Goal: Information Seeking & Learning: Find contact information

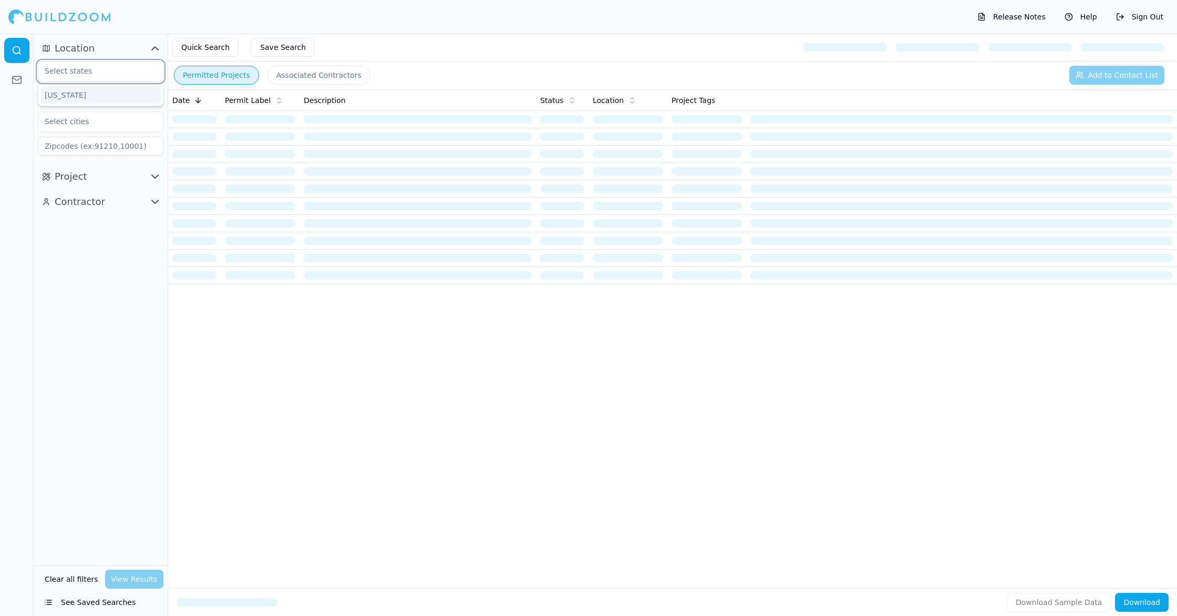
click at [107, 77] on input "text" at bounding box center [93, 70] width 111 height 19
click at [125, 73] on input "text" at bounding box center [93, 70] width 111 height 19
type input "i"
click at [95, 98] on div "[US_STATE]" at bounding box center [100, 95] width 120 height 17
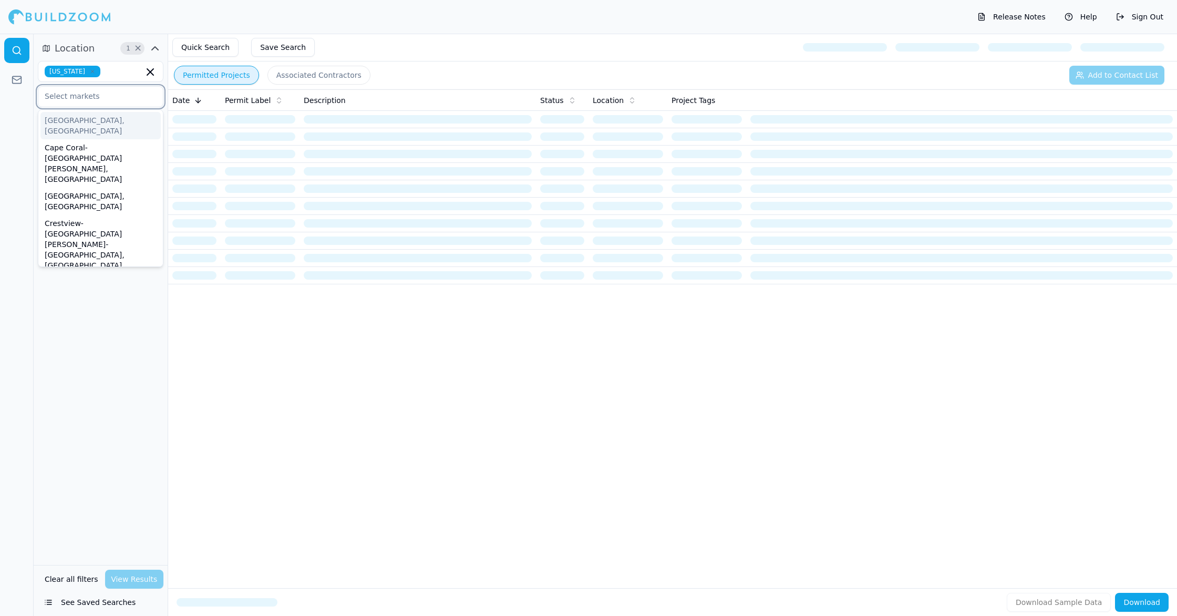
click at [95, 98] on input "text" at bounding box center [93, 96] width 111 height 19
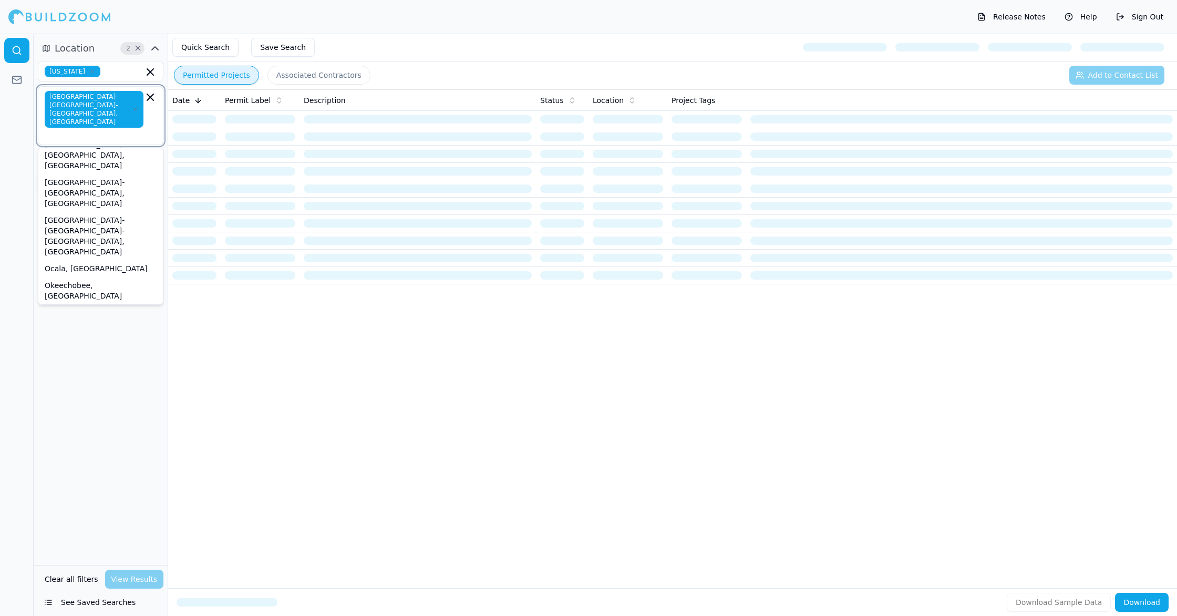
scroll to position [371, 0]
click at [104, 378] on div "Location 2 × [US_STATE] [GEOGRAPHIC_DATA]-[GEOGRAPHIC_DATA]-[GEOGRAPHIC_DATA], …" at bounding box center [101, 299] width 134 height 531
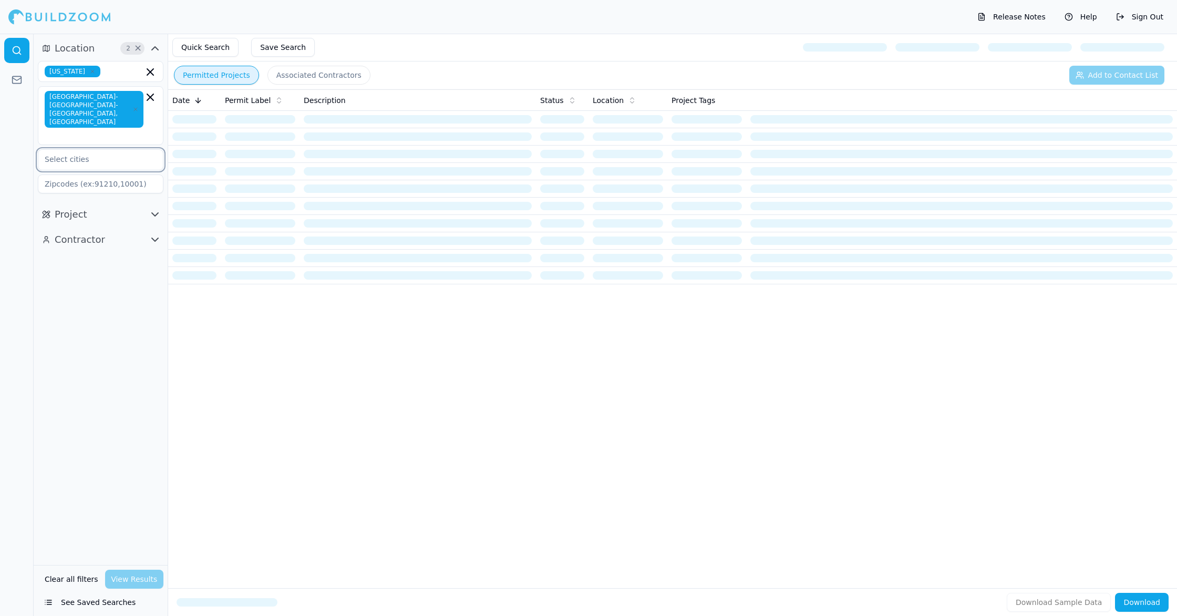
click at [128, 150] on input "text" at bounding box center [93, 159] width 111 height 19
click at [123, 283] on div "Location 2 × [US_STATE] [GEOGRAPHIC_DATA]-[GEOGRAPHIC_DATA]-[GEOGRAPHIC_DATA], …" at bounding box center [101, 299] width 134 height 531
click at [153, 208] on icon "button" at bounding box center [155, 214] width 13 height 13
click at [126, 303] on input "text" at bounding box center [93, 312] width 111 height 19
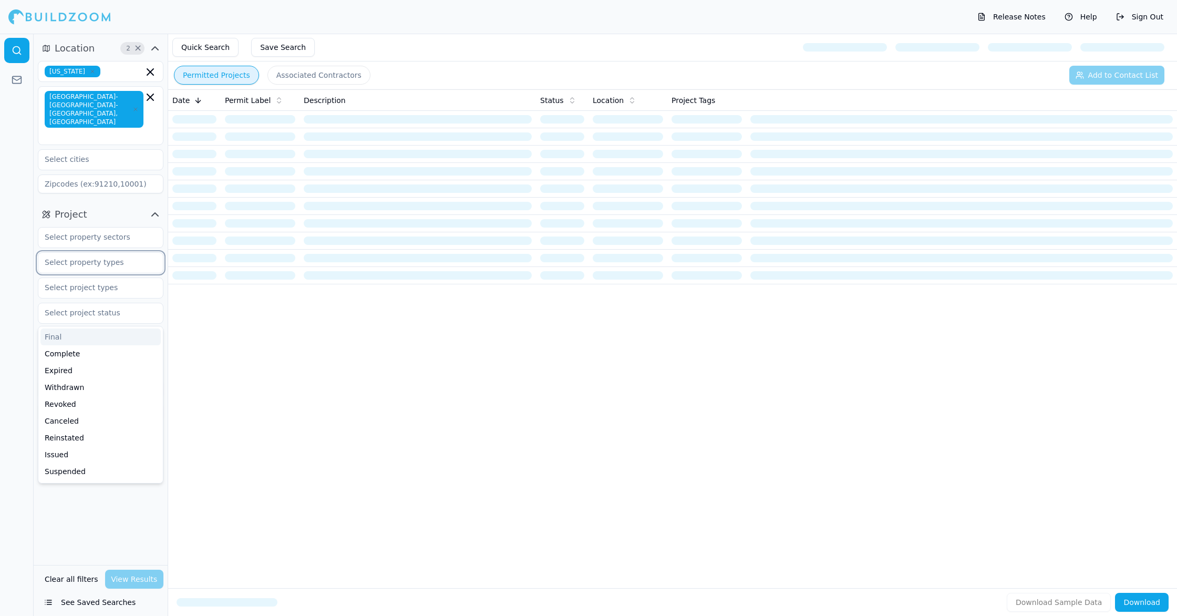
click at [120, 253] on input "text" at bounding box center [93, 262] width 111 height 19
click at [117, 228] on input "text" at bounding box center [93, 237] width 111 height 19
click at [224, 348] on div "Date Permit Label Description Status Location Project Tags" at bounding box center [672, 321] width 1009 height 465
click at [122, 278] on input "text" at bounding box center [93, 287] width 111 height 19
click at [125, 337] on div "Commercial Renovation" at bounding box center [100, 345] width 120 height 17
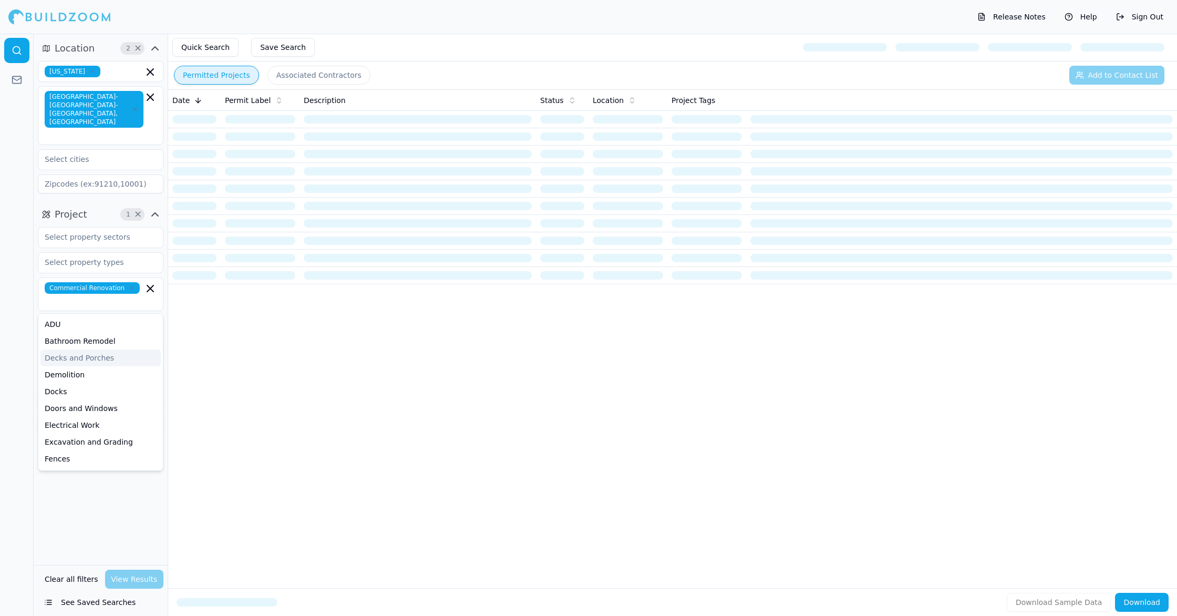
click at [228, 355] on div "Date Permit Label Description Status Location Project Tags" at bounding box center [672, 321] width 1009 height 465
click at [144, 579] on div "Clear all filters View Results" at bounding box center [101, 579] width 126 height 19
click at [125, 443] on div "Contractor" at bounding box center [101, 455] width 134 height 25
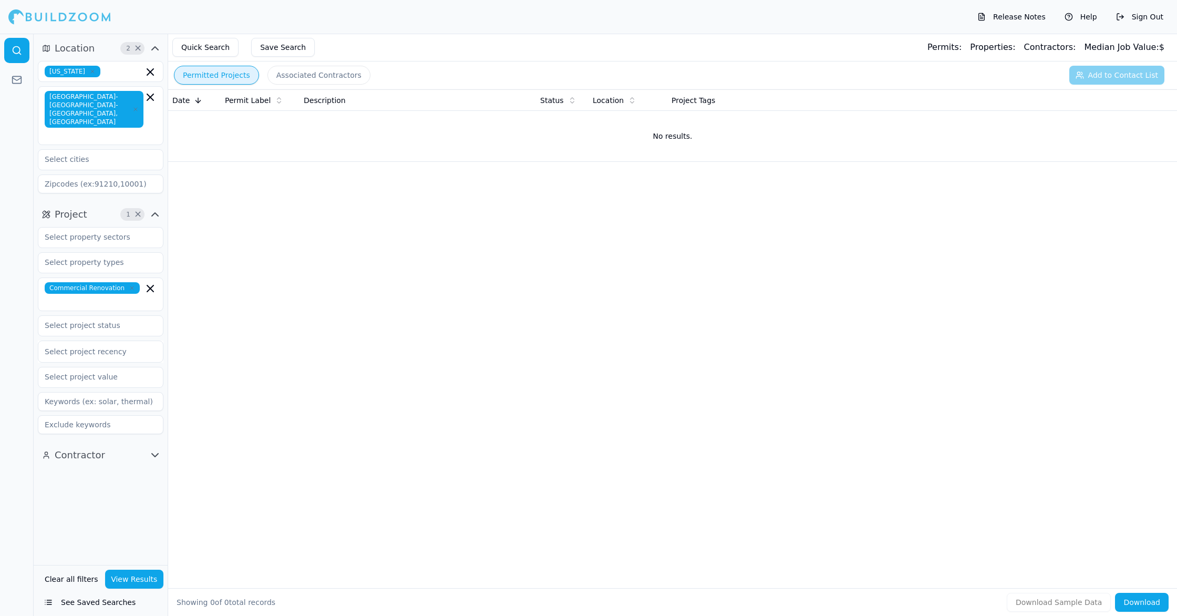
click at [133, 574] on button "View Results" at bounding box center [134, 579] width 59 height 19
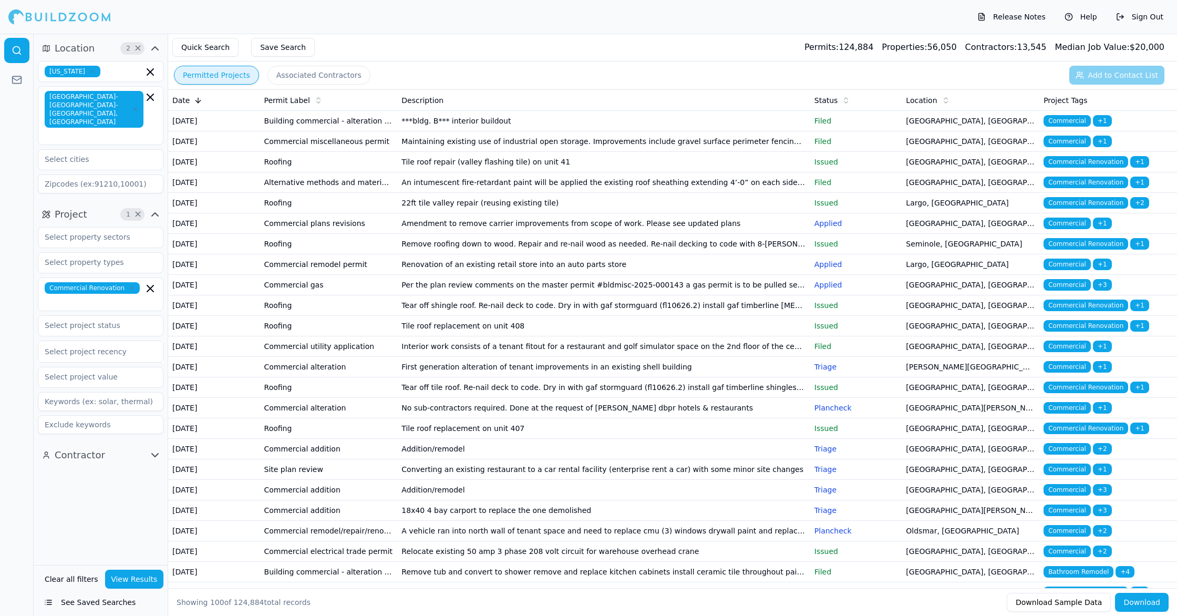
click at [344, 80] on button "Associated Contractors" at bounding box center [319, 75] width 103 height 19
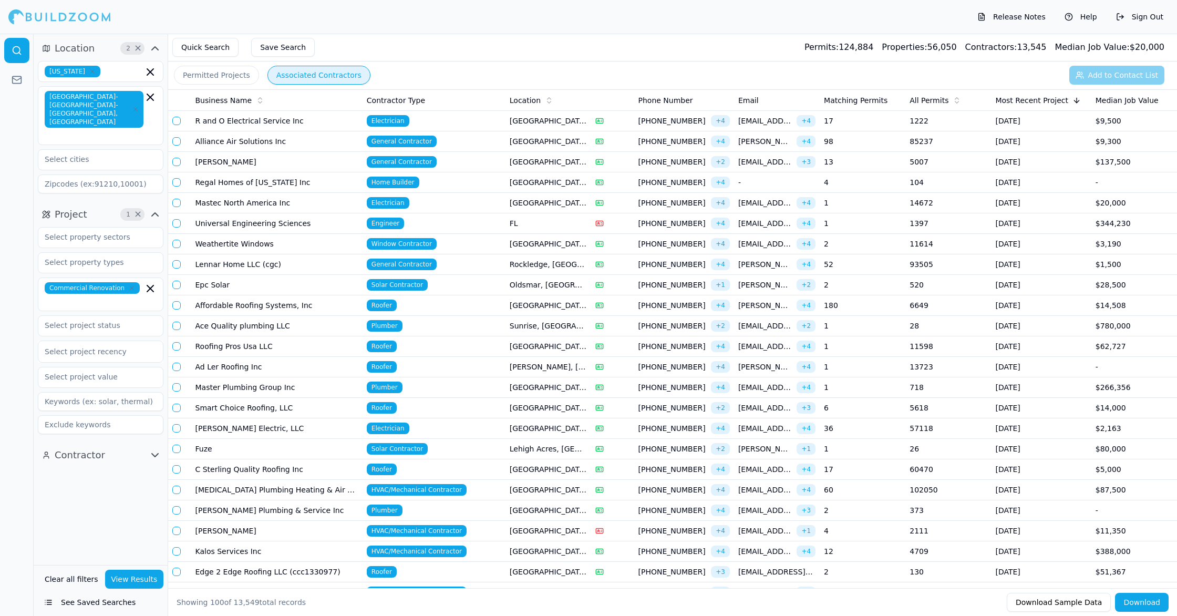
click at [473, 170] on td "General Contractor" at bounding box center [434, 162] width 143 height 20
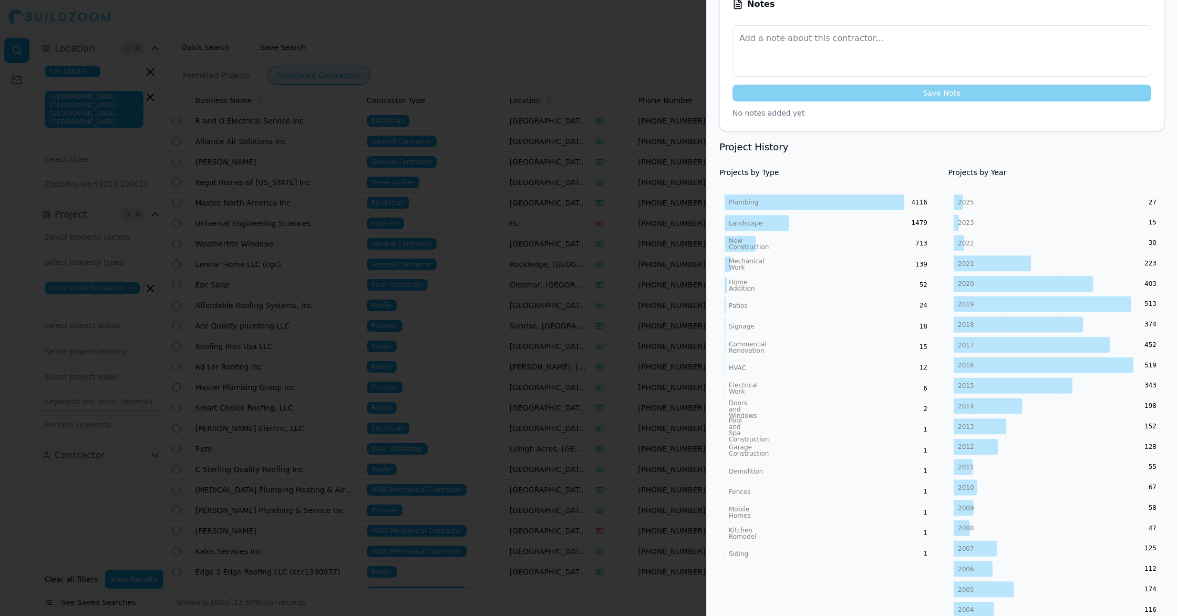
scroll to position [340, 0]
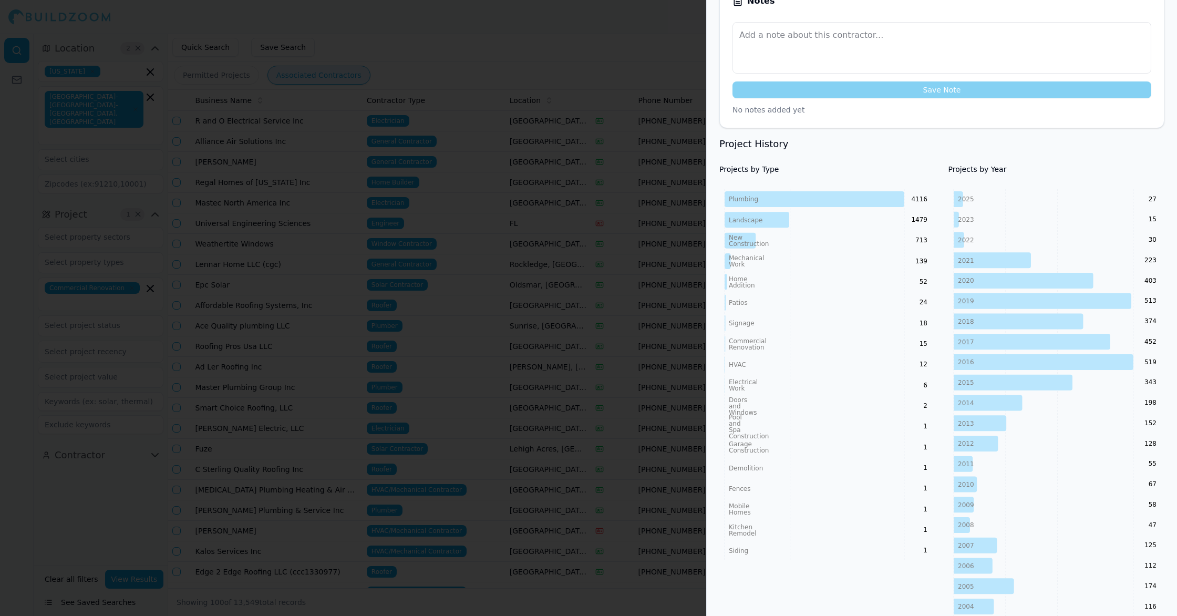
click at [594, 214] on div at bounding box center [588, 308] width 1177 height 616
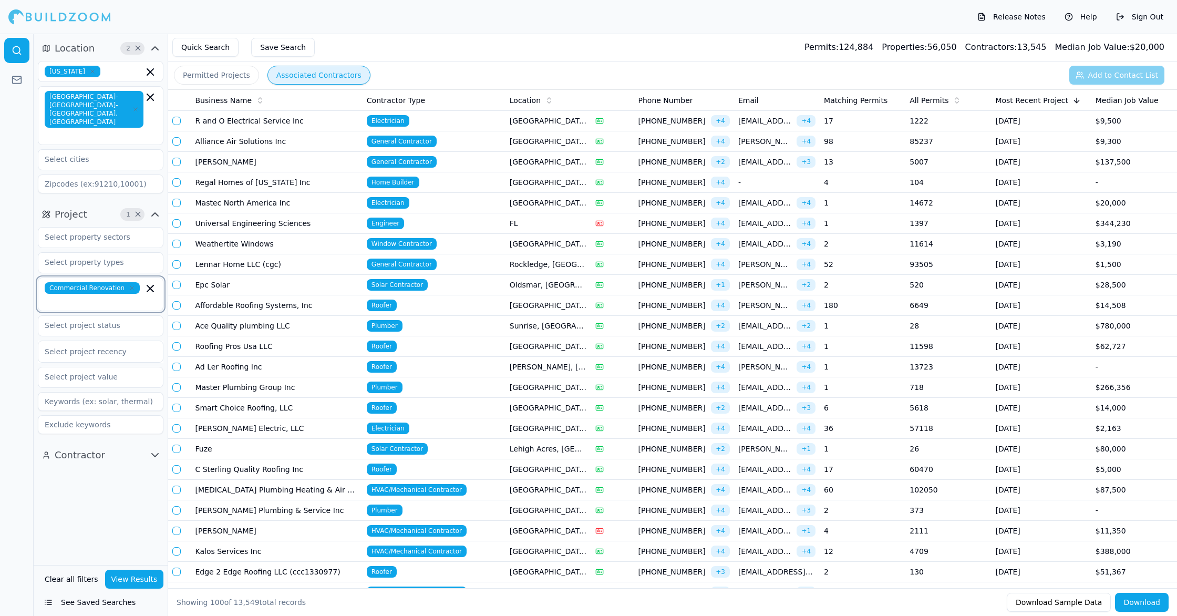
click at [148, 285] on icon "button" at bounding box center [150, 288] width 6 height 6
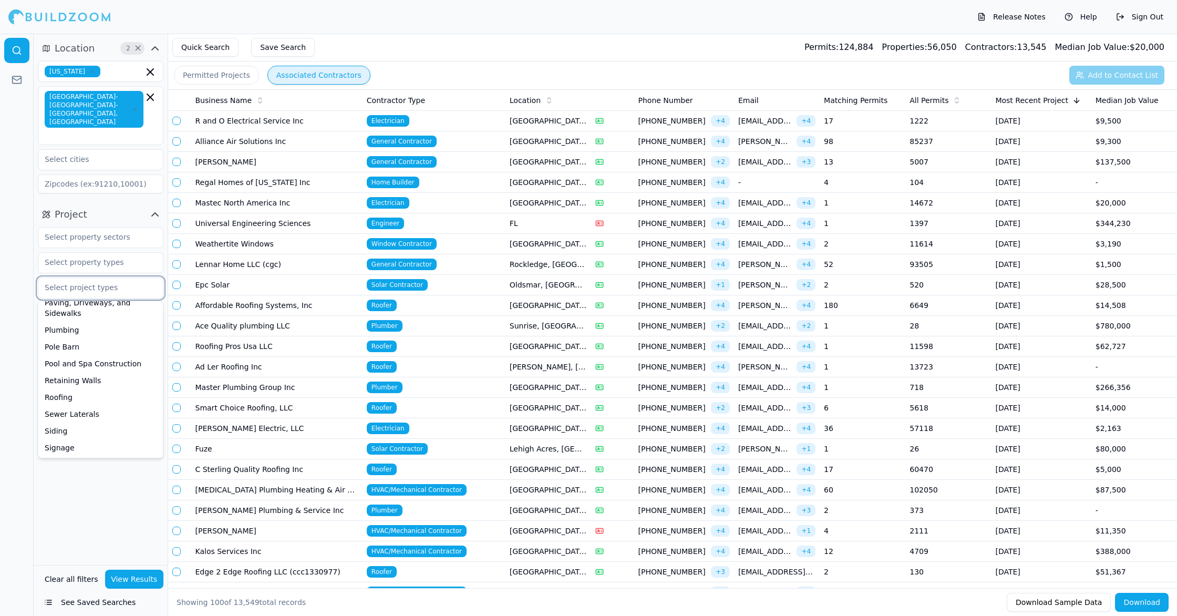
scroll to position [396, 0]
click at [73, 372] on div "Roofing" at bounding box center [100, 380] width 120 height 17
click at [131, 577] on button "View Results" at bounding box center [134, 579] width 59 height 19
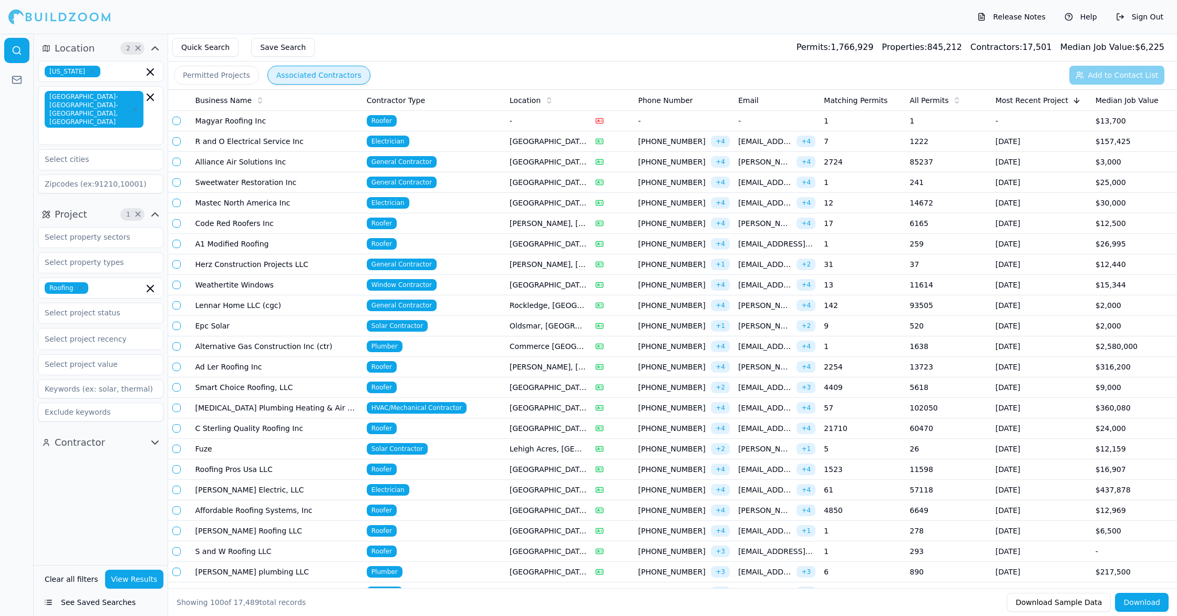
click at [973, 168] on td "85237" at bounding box center [949, 162] width 86 height 20
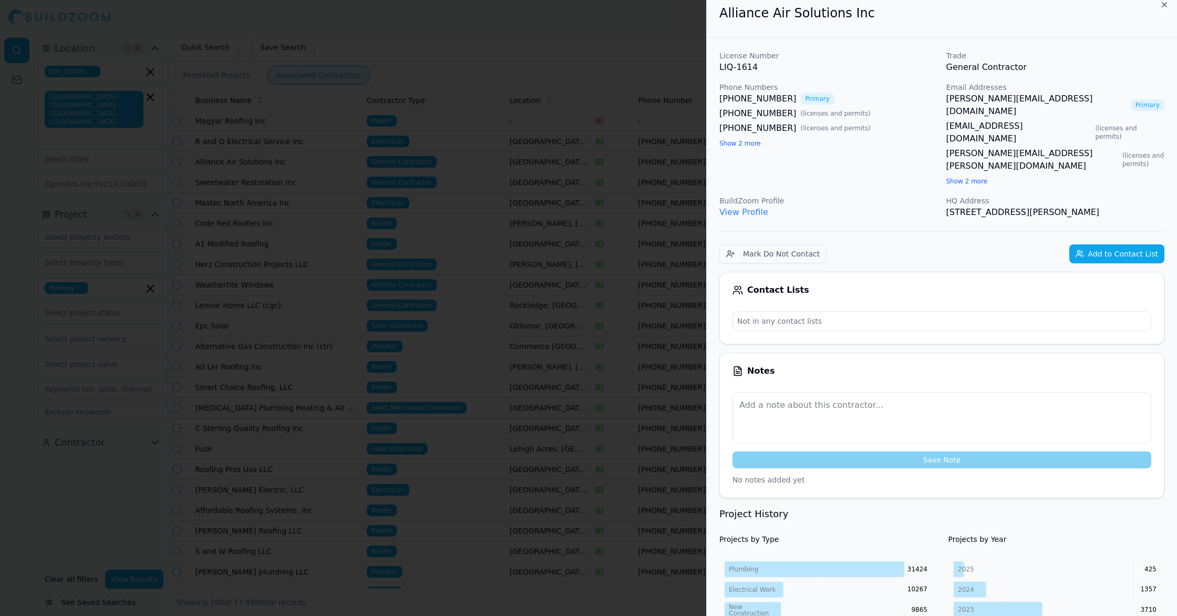
scroll to position [0, 0]
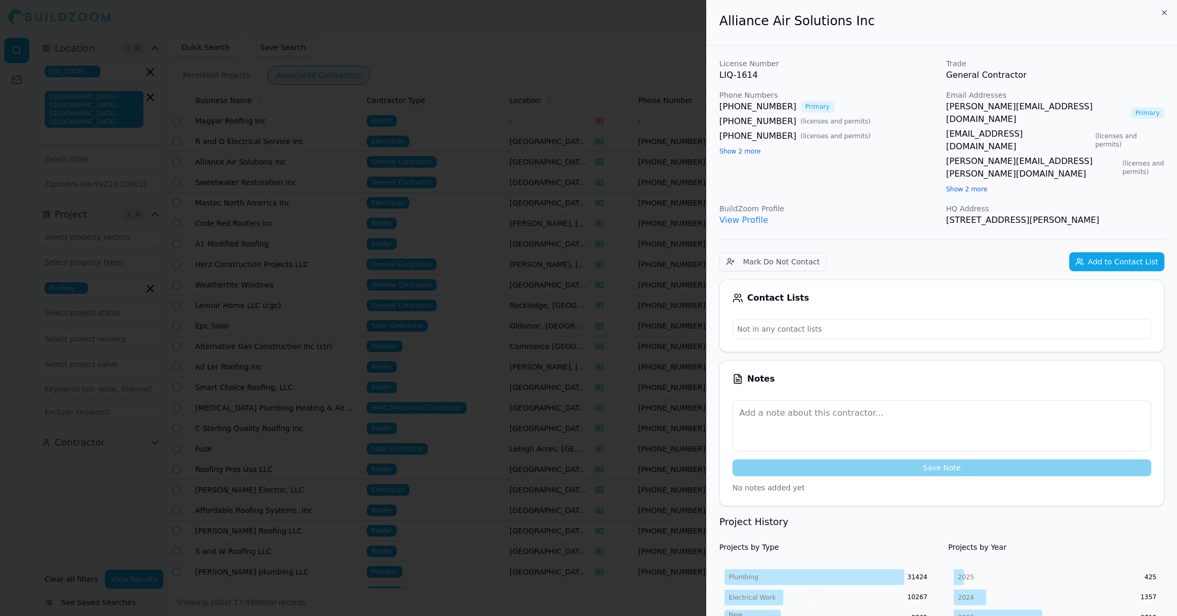
click at [746, 215] on link "View Profile" at bounding box center [743, 220] width 49 height 10
click at [464, 202] on div at bounding box center [588, 308] width 1177 height 616
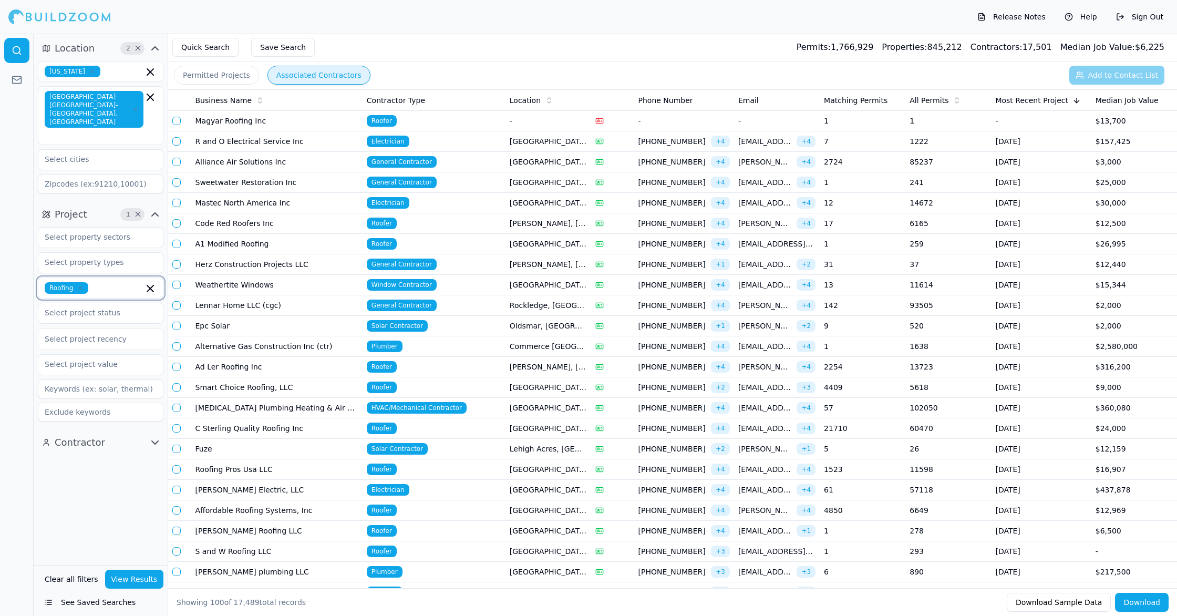
click at [152, 282] on icon "button" at bounding box center [150, 288] width 13 height 13
click at [95, 429] on div "New Construction" at bounding box center [100, 437] width 120 height 17
click at [119, 490] on div "Location 2 × [US_STATE] [GEOGRAPHIC_DATA]-[GEOGRAPHIC_DATA]-[GEOGRAPHIC_DATA], …" at bounding box center [101, 299] width 134 height 531
click at [131, 581] on button "View Results" at bounding box center [134, 579] width 59 height 19
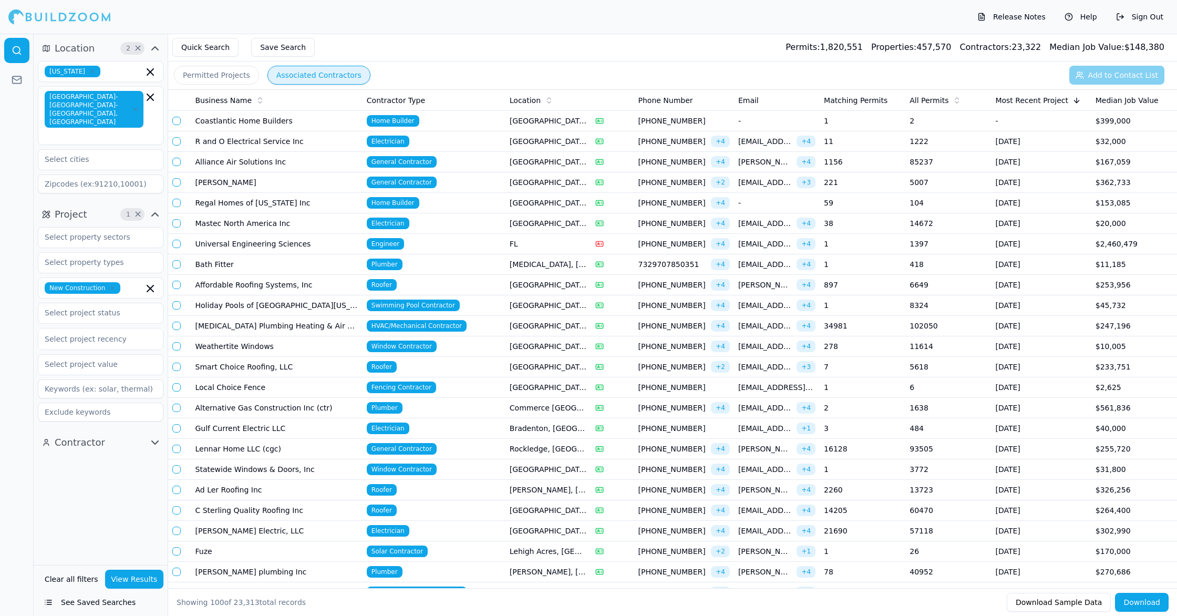
click at [884, 166] on td "1156" at bounding box center [863, 162] width 86 height 20
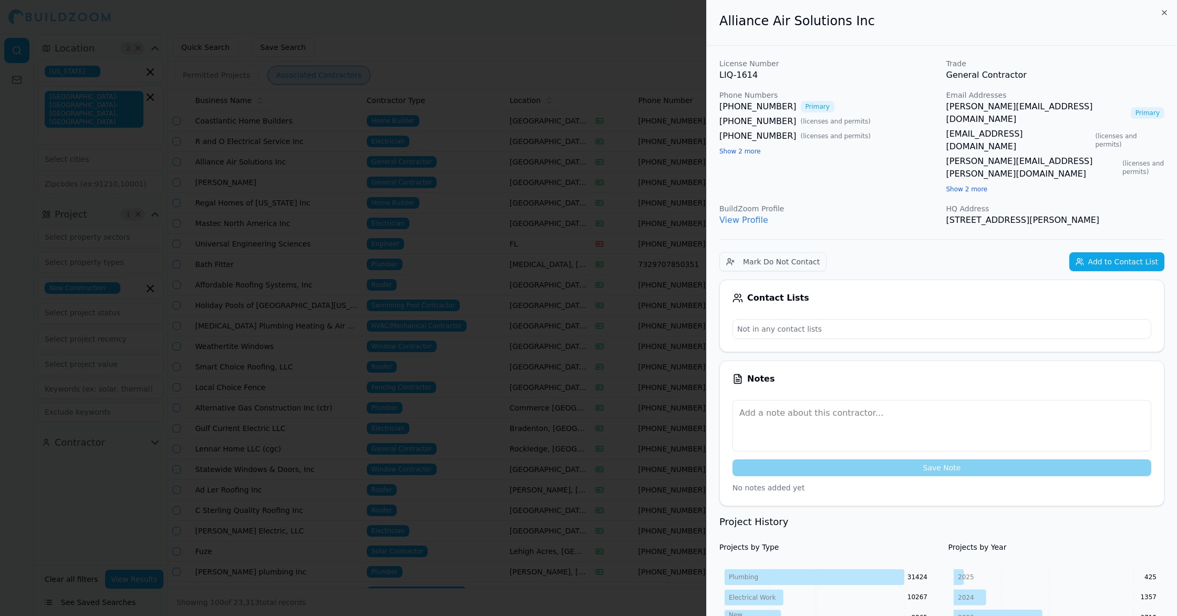
click at [1061, 107] on link "[PERSON_NAME][EMAIL_ADDRESS][DOMAIN_NAME]" at bounding box center [1037, 112] width 180 height 25
click at [953, 185] on button "Show 2 more" at bounding box center [968, 189] width 42 height 8
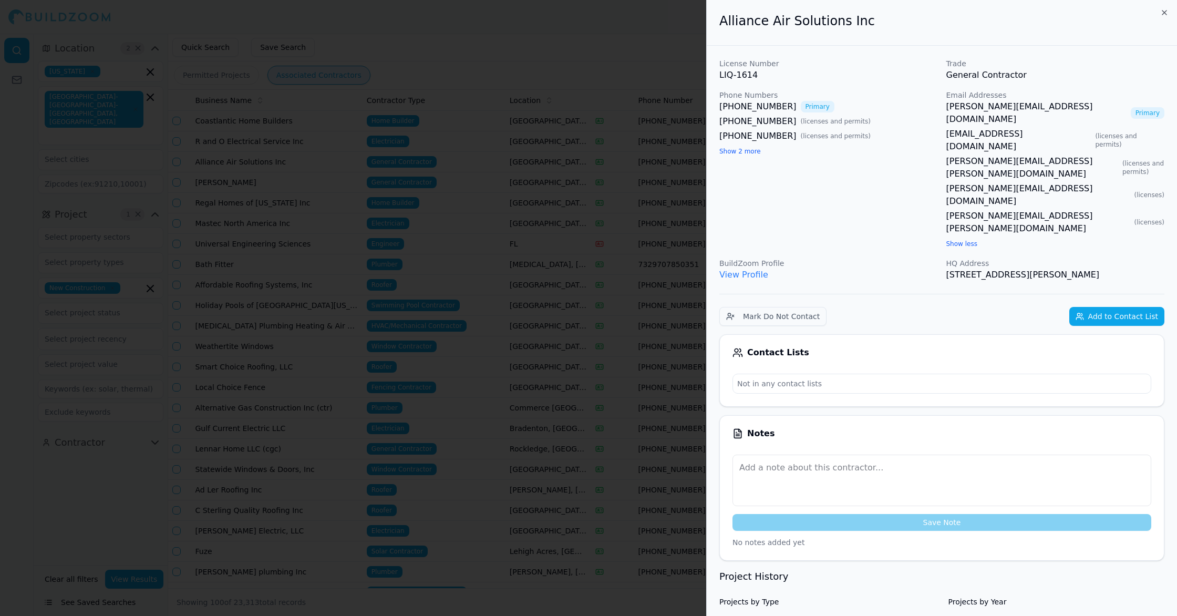
click at [953, 182] on link "[PERSON_NAME][EMAIL_ADDRESS][DOMAIN_NAME]" at bounding box center [1039, 194] width 184 height 25
click at [615, 295] on div at bounding box center [588, 308] width 1177 height 616
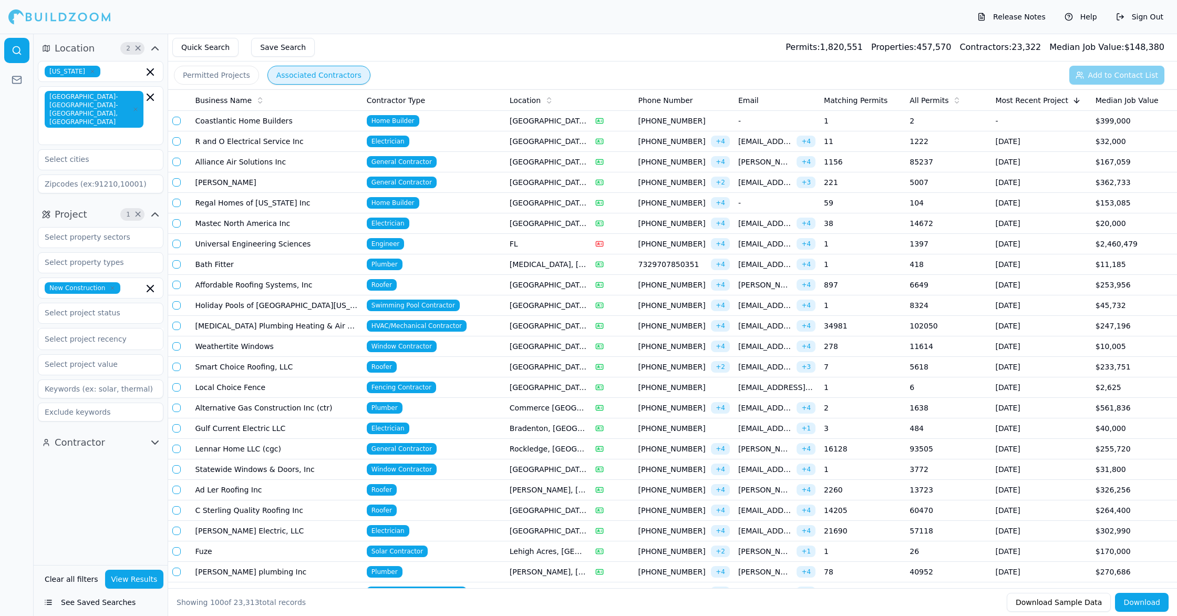
click at [950, 145] on td "1222" at bounding box center [949, 141] width 86 height 20
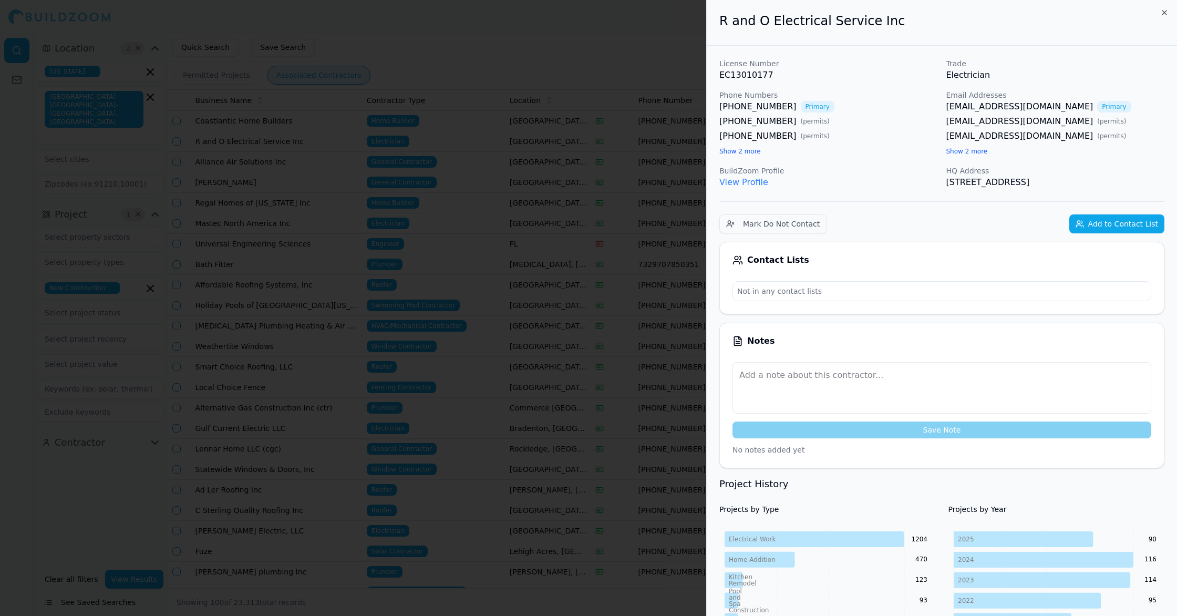
click at [1009, 108] on link "[EMAIL_ADDRESS][DOMAIN_NAME]" at bounding box center [1020, 106] width 147 height 13
click at [557, 122] on div at bounding box center [588, 308] width 1177 height 616
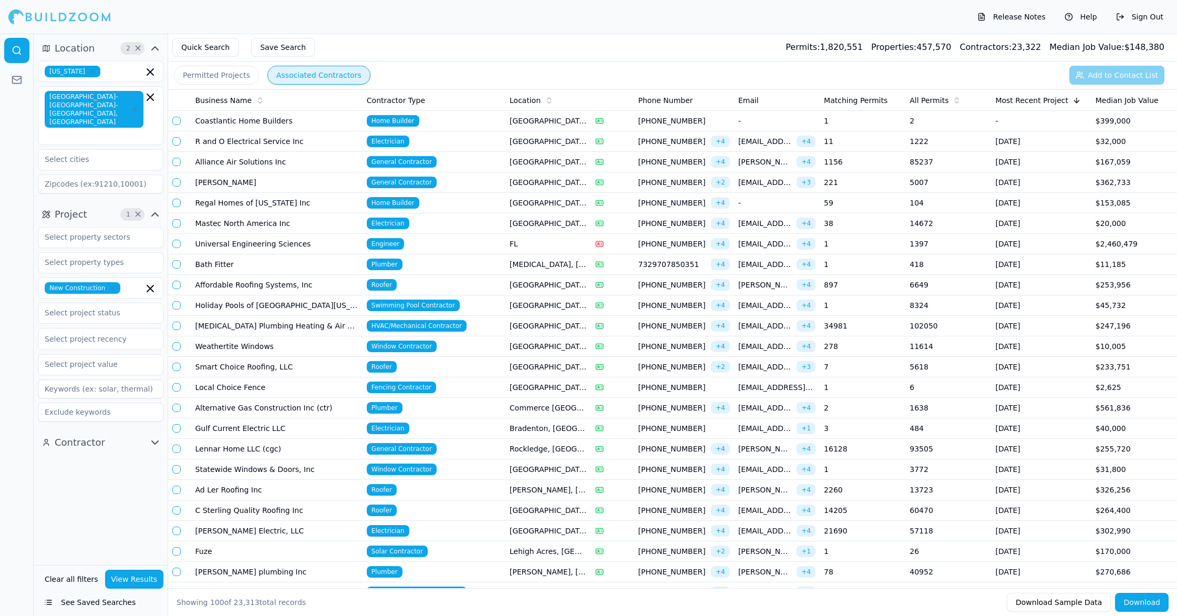
click at [585, 183] on td "[GEOGRAPHIC_DATA], [GEOGRAPHIC_DATA]" at bounding box center [549, 182] width 86 height 20
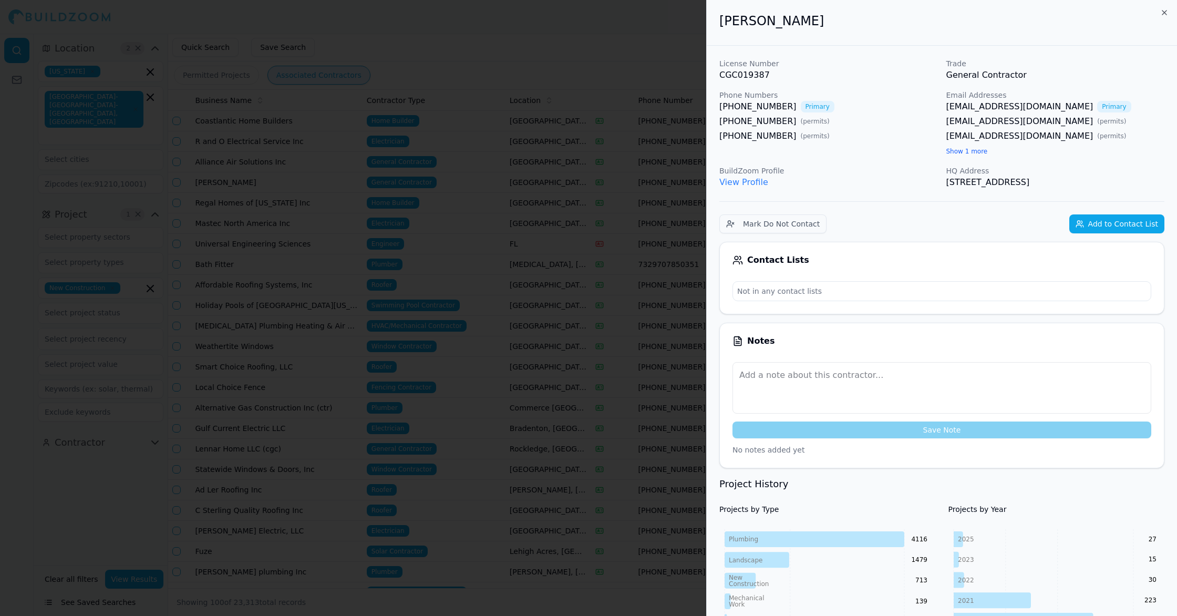
click at [1014, 104] on link "[EMAIL_ADDRESS][DOMAIN_NAME]" at bounding box center [1020, 106] width 147 height 13
click at [568, 103] on div at bounding box center [588, 308] width 1177 height 616
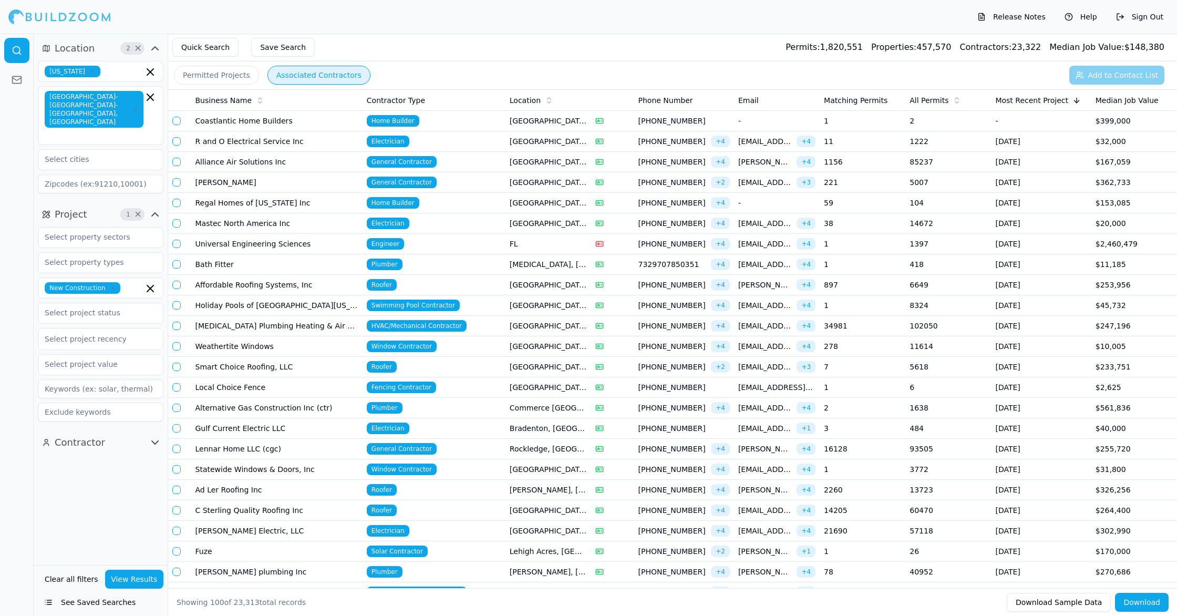
click at [910, 203] on td "104" at bounding box center [949, 203] width 86 height 20
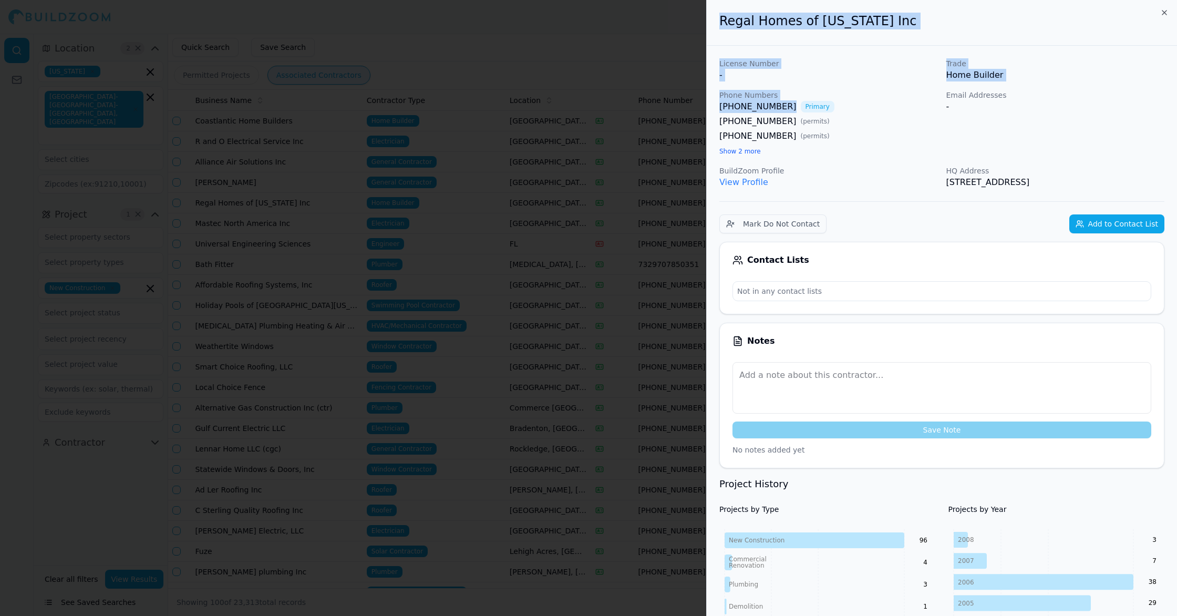
drag, startPoint x: 784, startPoint y: 106, endPoint x: 703, endPoint y: 106, distance: 80.9
click at [703, 106] on body "Release Notes Help Sign Out Location 2 × [US_STATE] [GEOGRAPHIC_DATA]-[GEOGRAPH…" at bounding box center [588, 325] width 1177 height 582
click at [756, 109] on link "[PHONE_NUMBER]" at bounding box center [757, 106] width 77 height 13
click at [866, 87] on div "License Number - Trade Home Builder Phone Numbers [PHONE_NUMBER] Primary [PHONE…" at bounding box center [941, 123] width 445 height 130
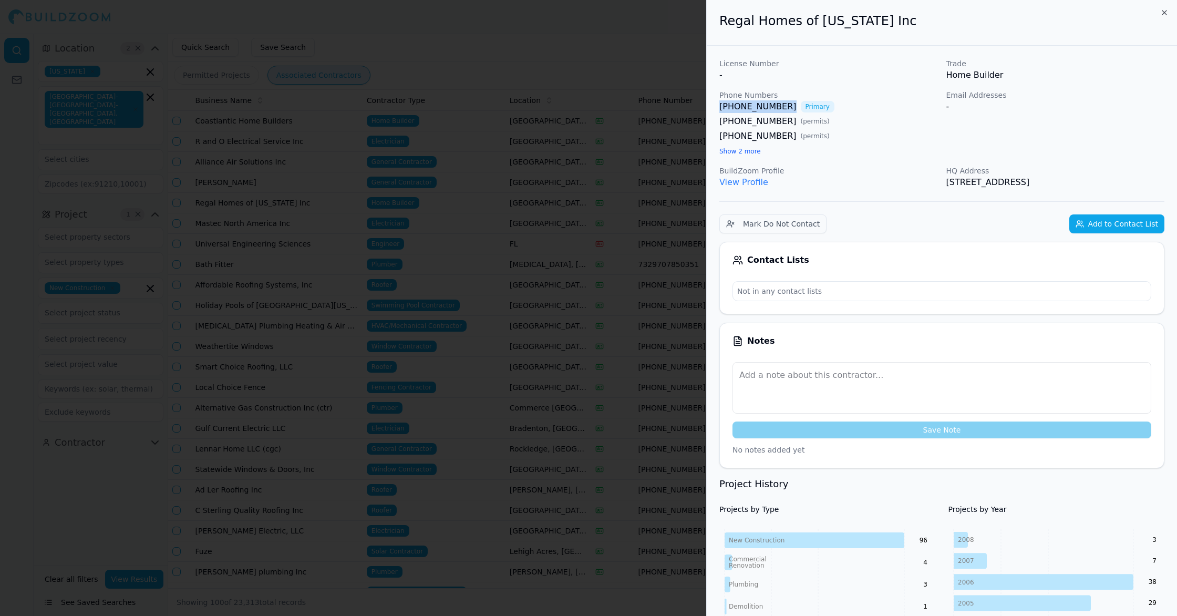
click at [442, 105] on div at bounding box center [588, 308] width 1177 height 616
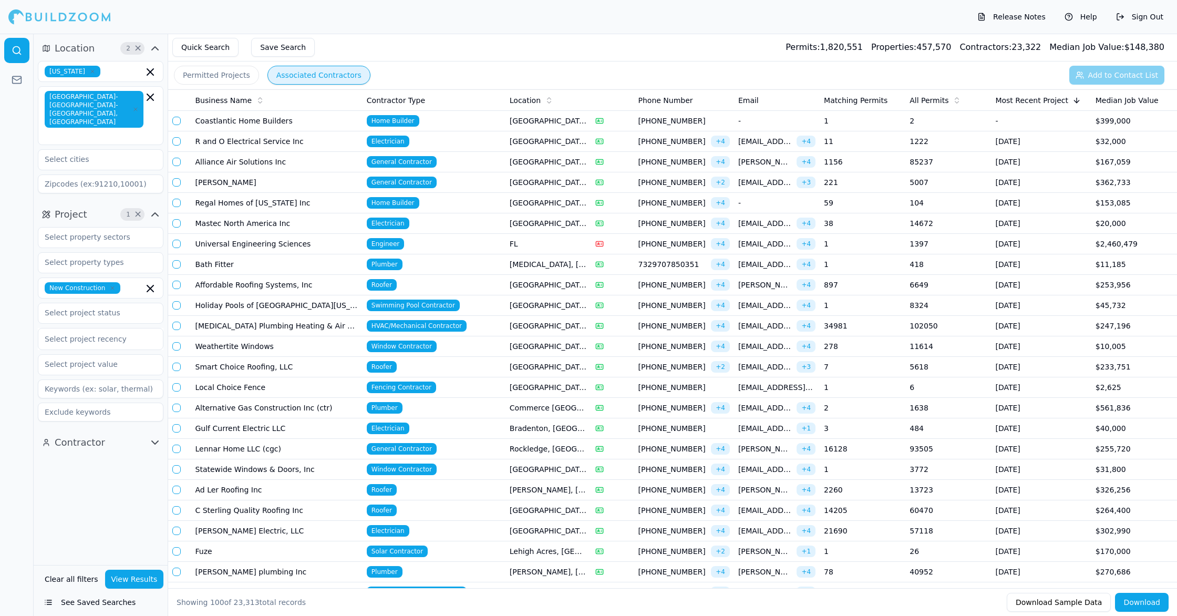
click at [841, 225] on td "38" at bounding box center [863, 223] width 86 height 20
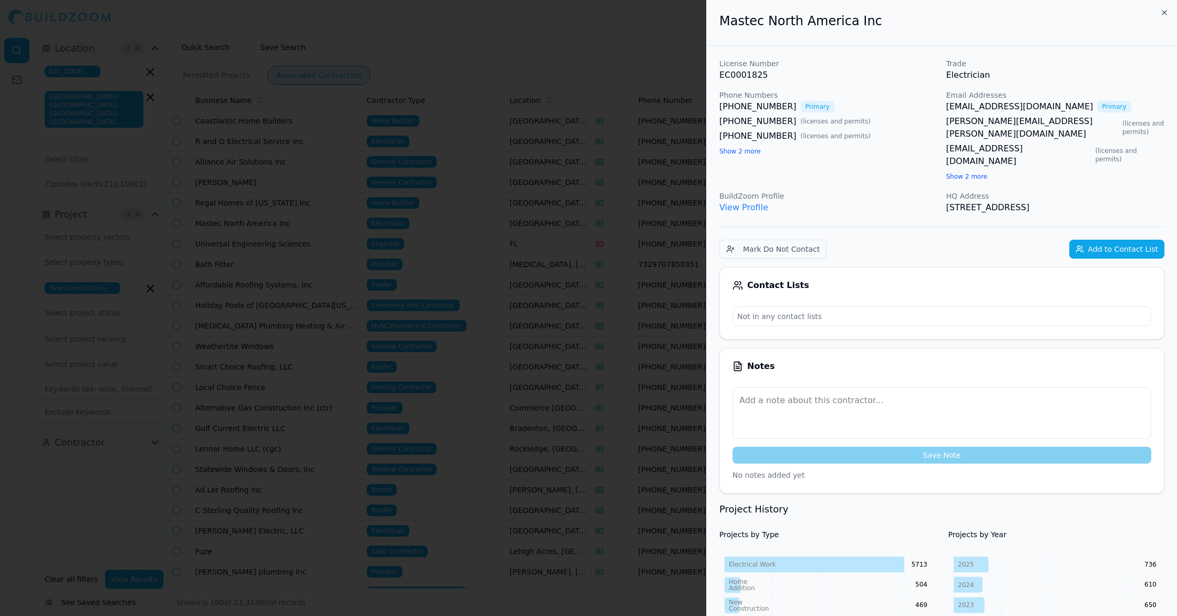
click at [1031, 108] on link "[EMAIL_ADDRESS][DOMAIN_NAME]" at bounding box center [1020, 106] width 147 height 13
click at [514, 219] on div at bounding box center [588, 308] width 1177 height 616
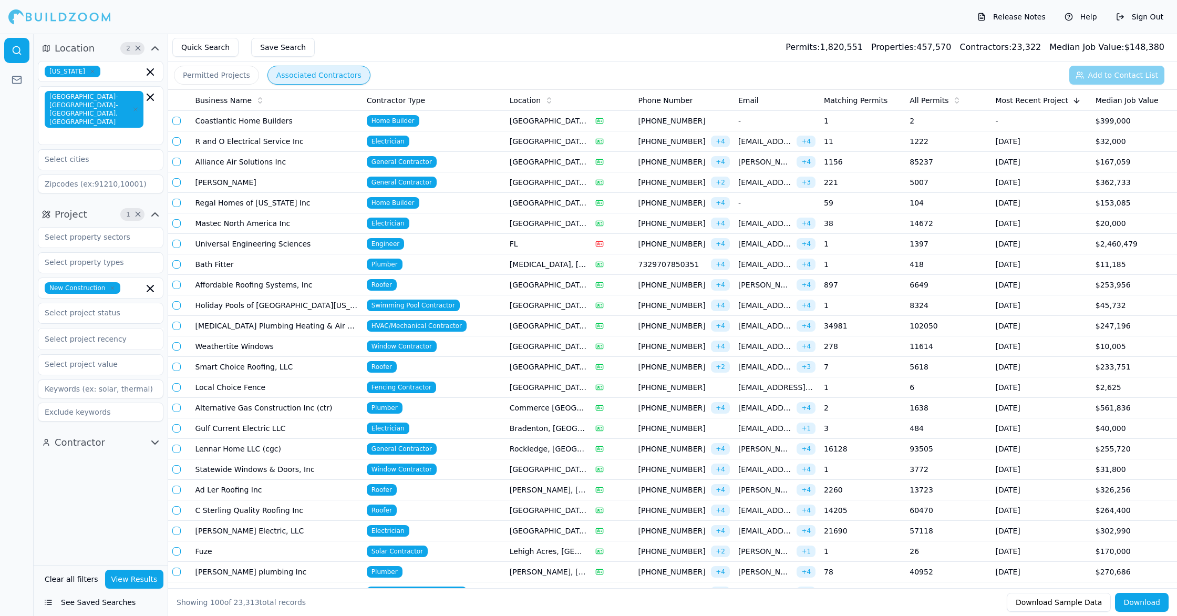
click at [941, 241] on td "1397" at bounding box center [949, 244] width 86 height 20
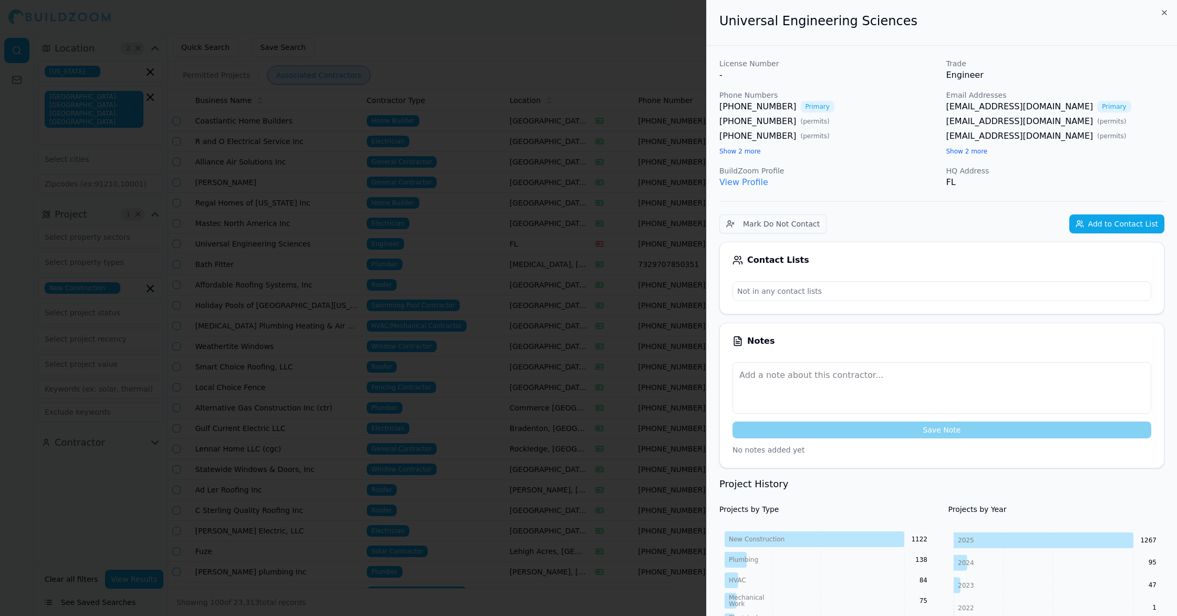
click at [1002, 106] on link "[EMAIL_ADDRESS][DOMAIN_NAME]" at bounding box center [1020, 106] width 147 height 13
click at [401, 166] on div at bounding box center [588, 308] width 1177 height 616
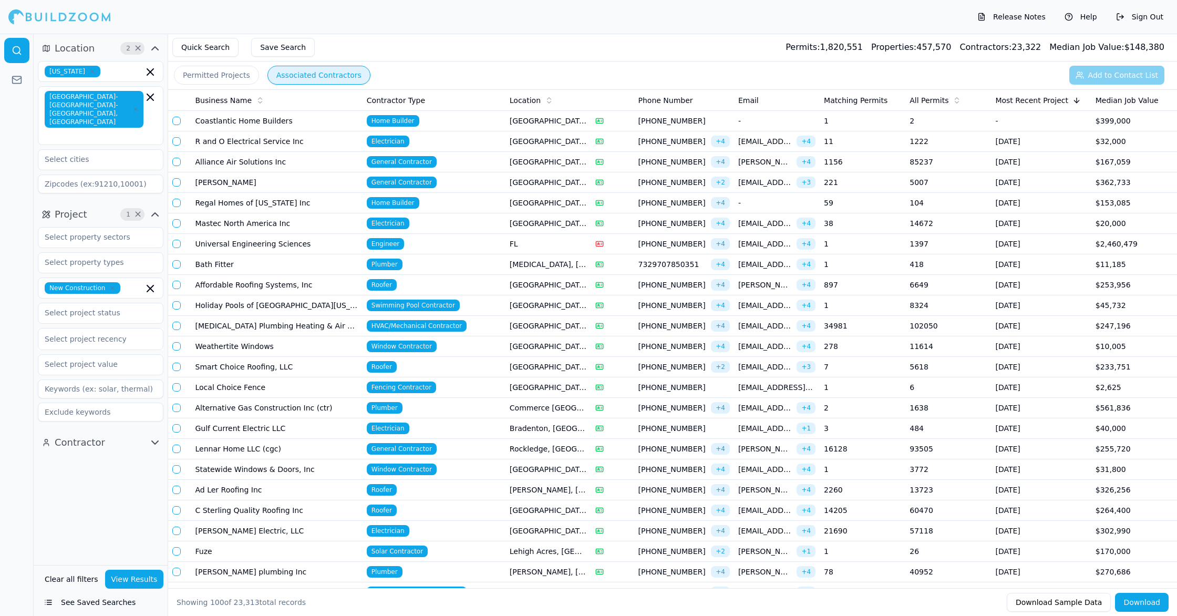
click at [927, 265] on td "418" at bounding box center [949, 264] width 86 height 20
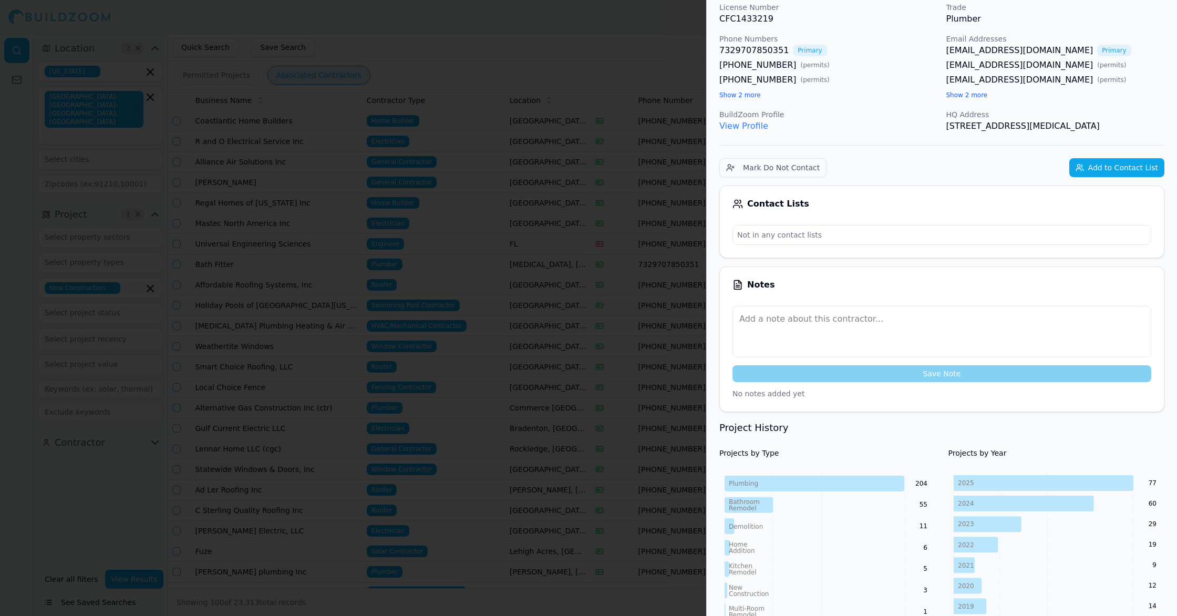
scroll to position [49, 0]
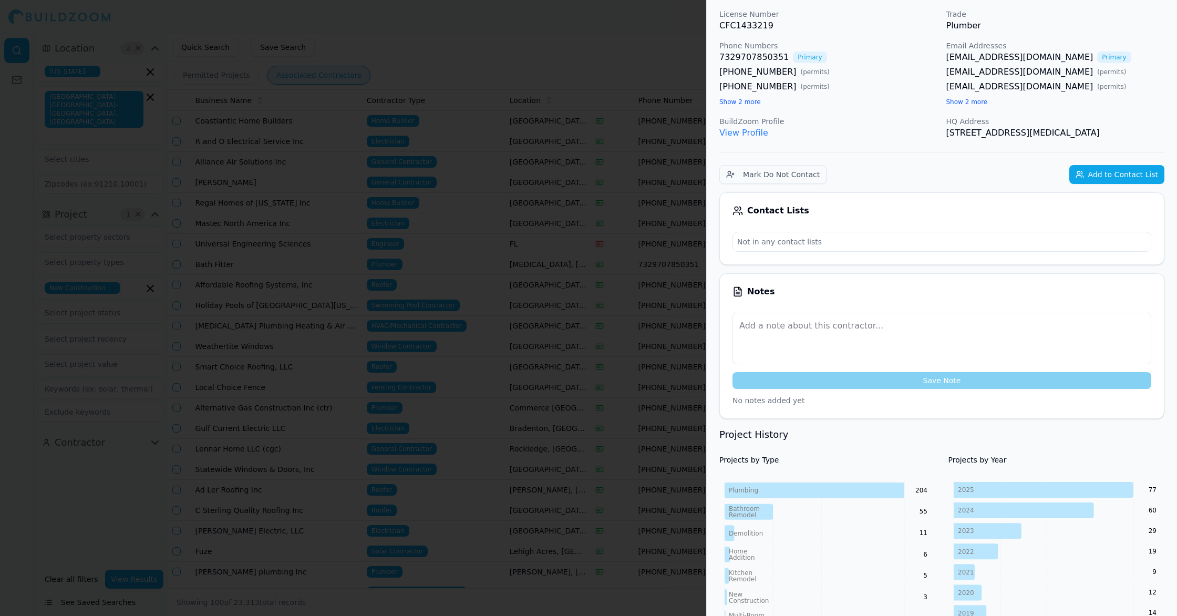
click at [985, 58] on link "[EMAIL_ADDRESS][DOMAIN_NAME]" at bounding box center [1020, 57] width 147 height 13
click at [280, 186] on div at bounding box center [588, 308] width 1177 height 616
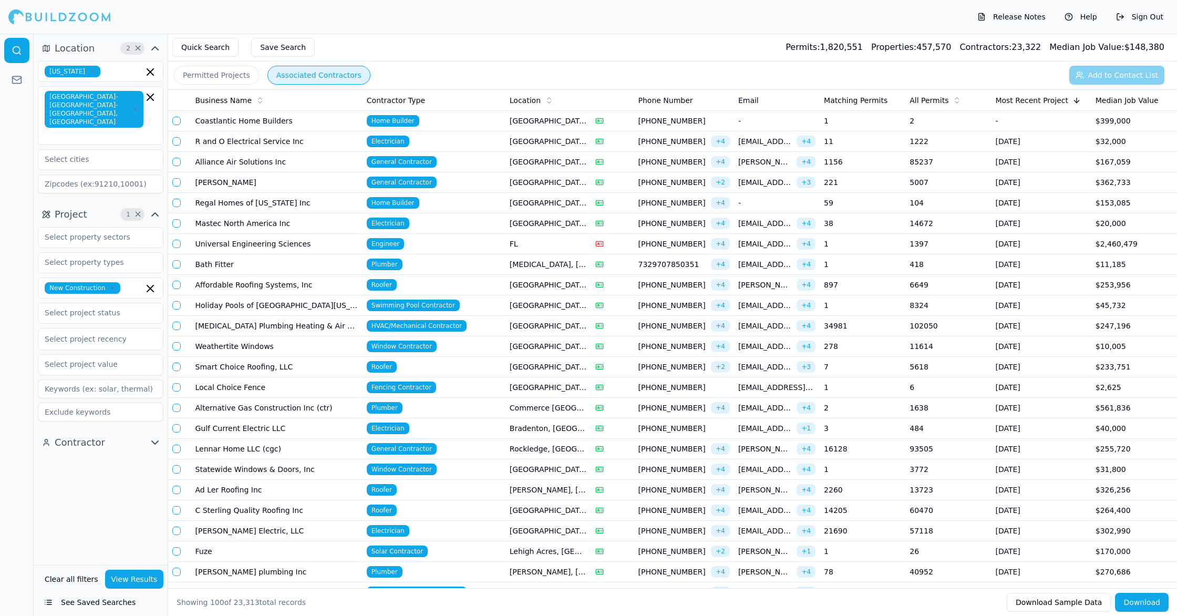
click at [896, 228] on td "38" at bounding box center [863, 223] width 86 height 20
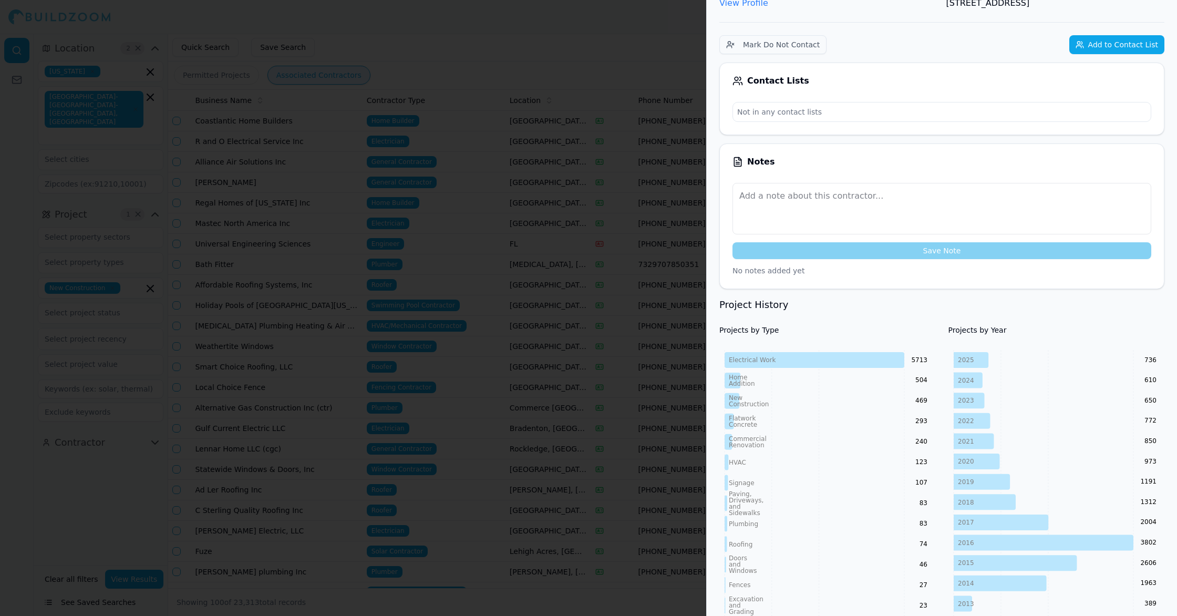
scroll to position [0, 0]
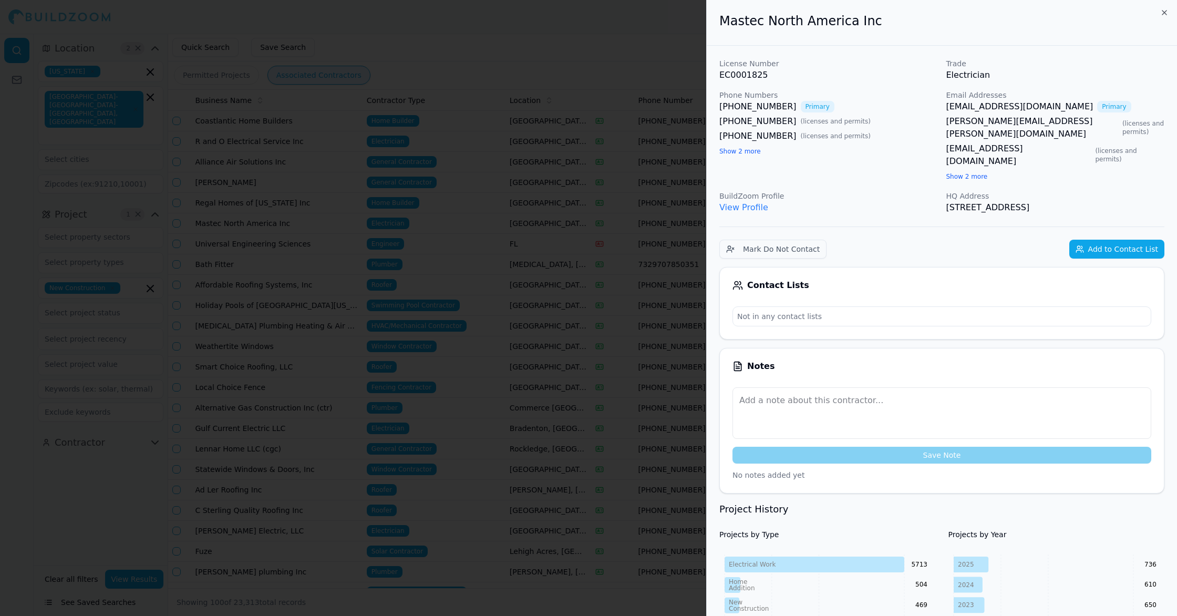
click at [538, 221] on div at bounding box center [588, 308] width 1177 height 616
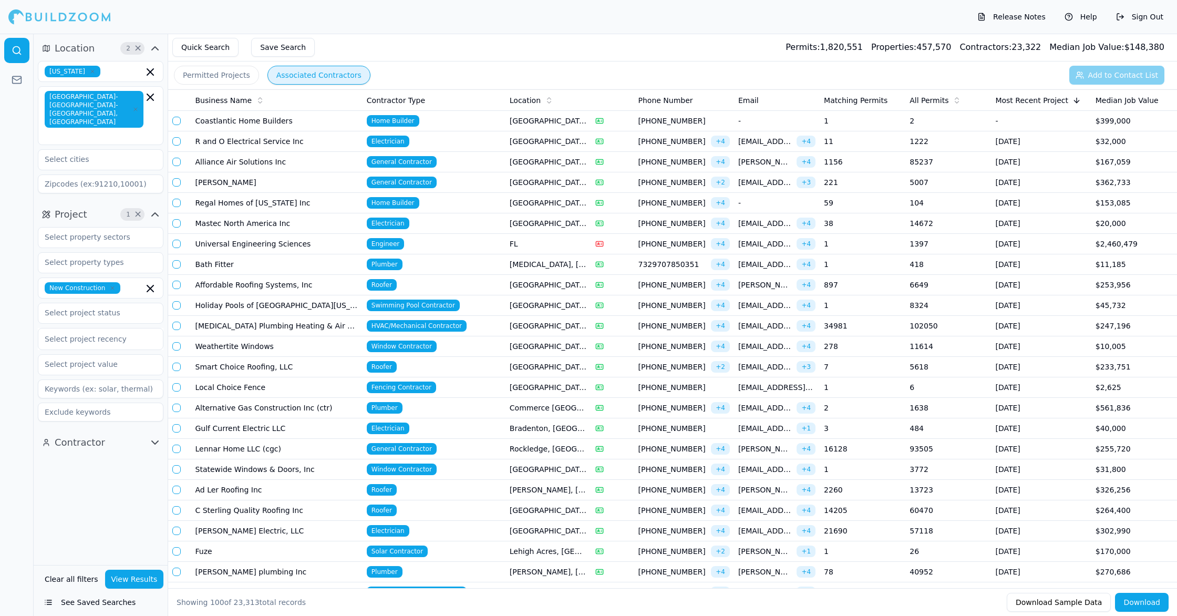
click at [952, 284] on td "6649" at bounding box center [949, 285] width 86 height 20
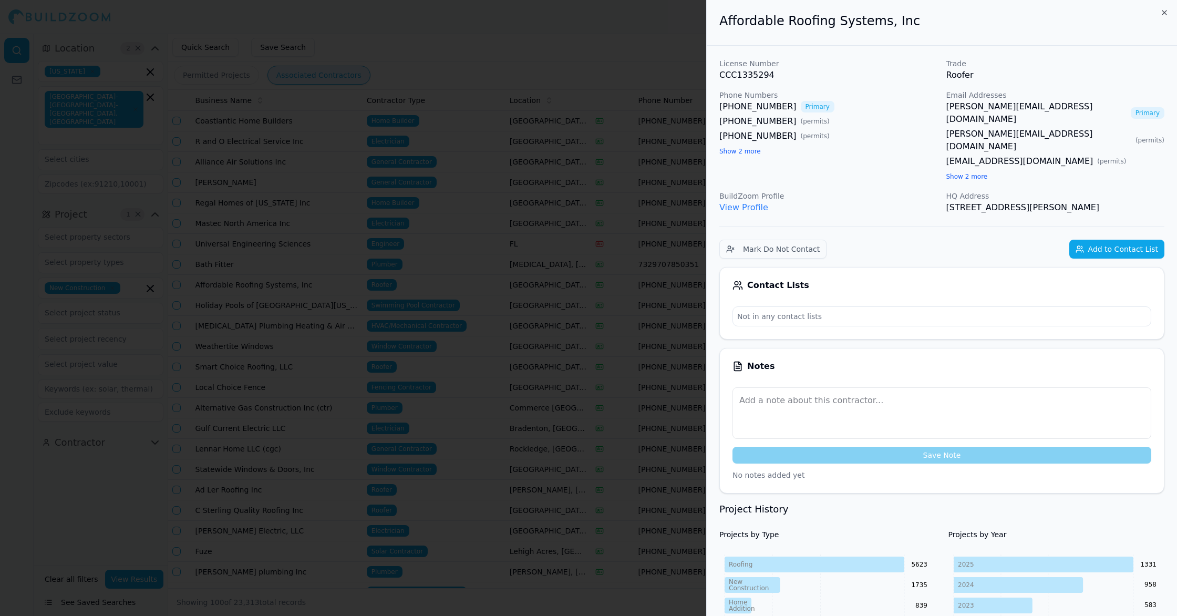
click at [1022, 105] on link "[PERSON_NAME][EMAIL_ADDRESS][DOMAIN_NAME]" at bounding box center [1037, 112] width 180 height 25
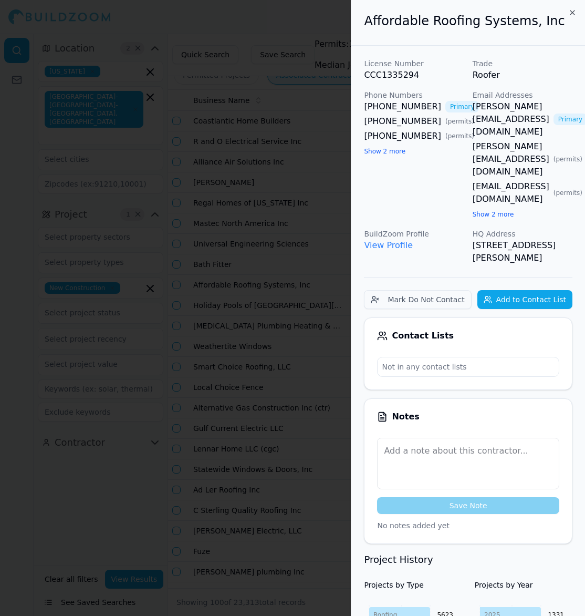
click at [414, 162] on div at bounding box center [292, 308] width 585 height 616
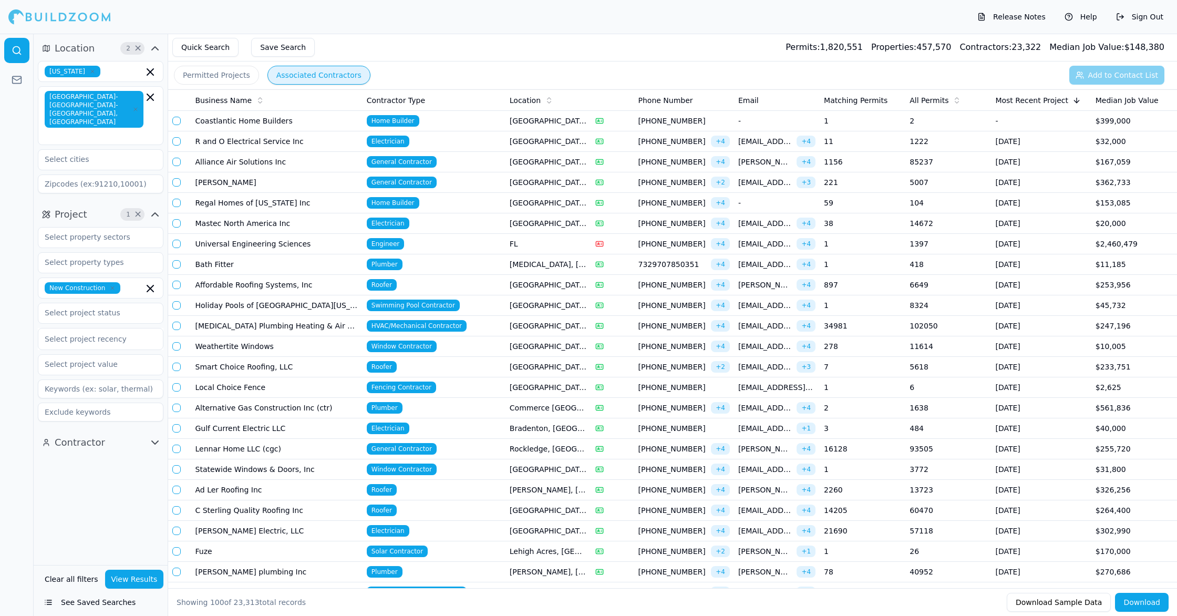
click at [953, 310] on td "8324" at bounding box center [949, 305] width 86 height 20
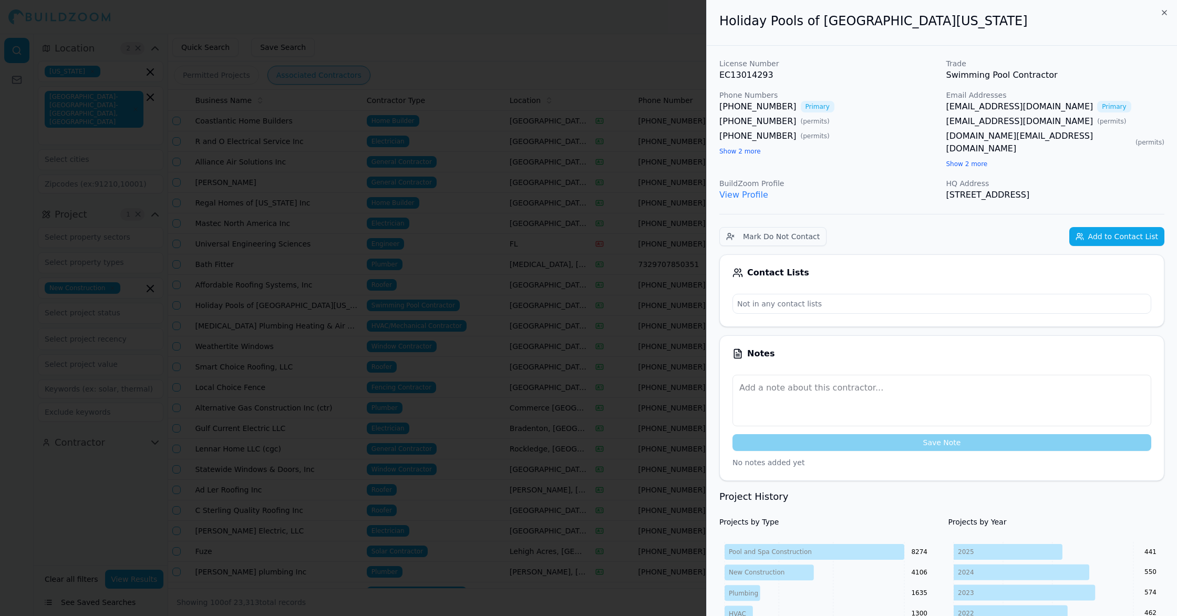
click at [1050, 107] on link "[EMAIL_ADDRESS][DOMAIN_NAME]" at bounding box center [1020, 106] width 147 height 13
click at [1007, 106] on link "[EMAIL_ADDRESS][DOMAIN_NAME]" at bounding box center [1020, 106] width 147 height 13
click at [366, 101] on div at bounding box center [588, 308] width 1177 height 616
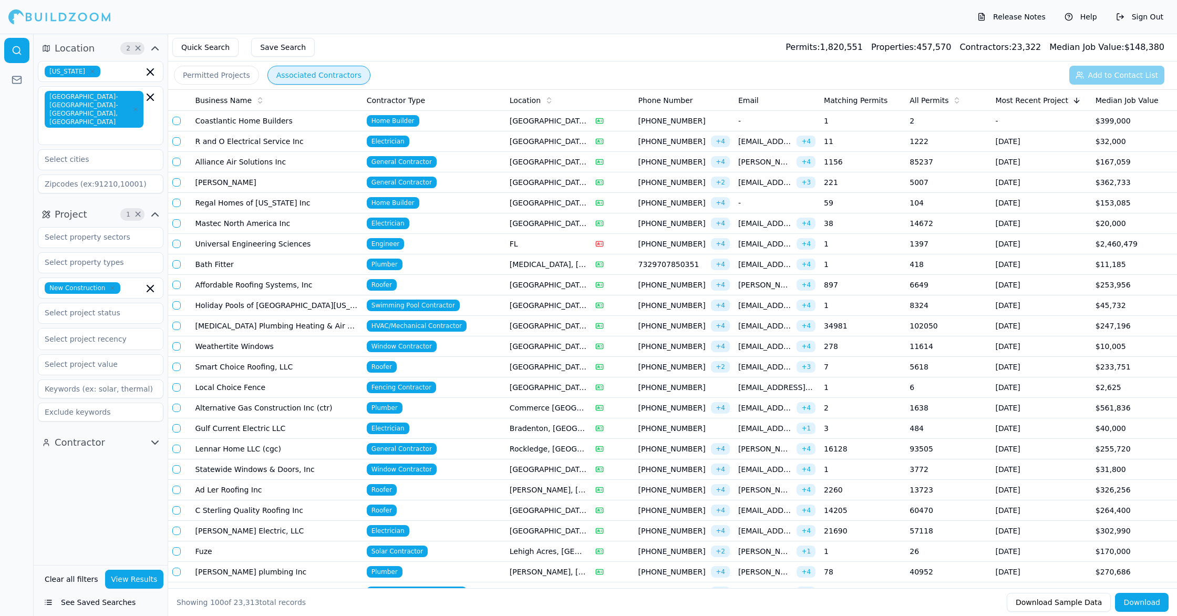
click at [896, 326] on td "34981" at bounding box center [863, 326] width 86 height 20
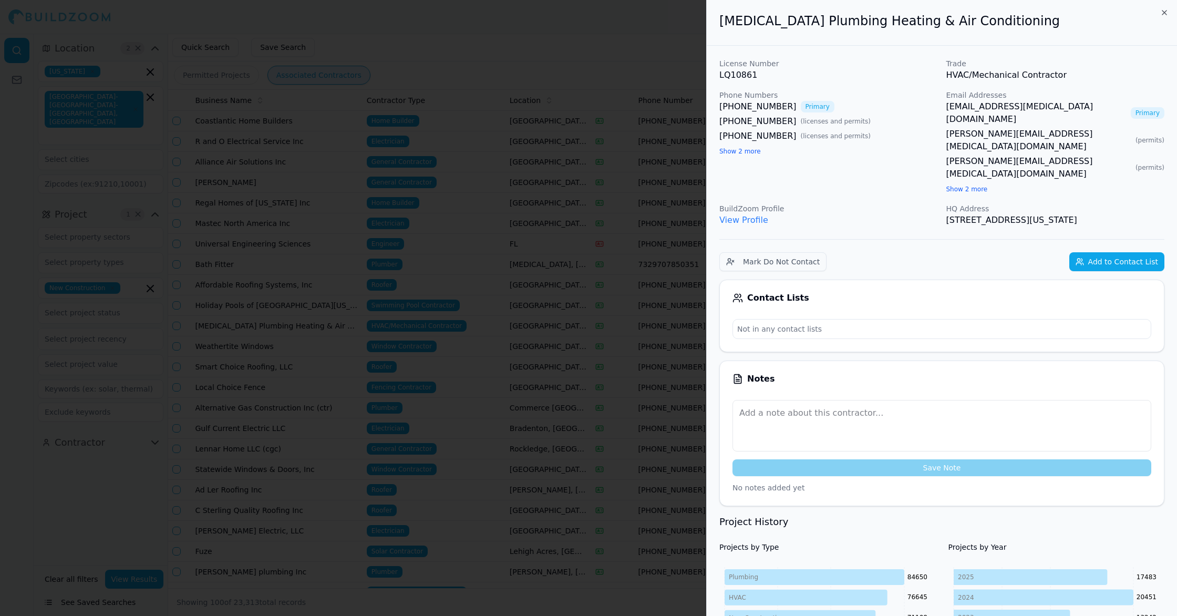
click at [987, 107] on link "[EMAIL_ADDRESS][MEDICAL_DATA][DOMAIN_NAME]" at bounding box center [1037, 112] width 180 height 25
click at [318, 151] on div at bounding box center [588, 308] width 1177 height 616
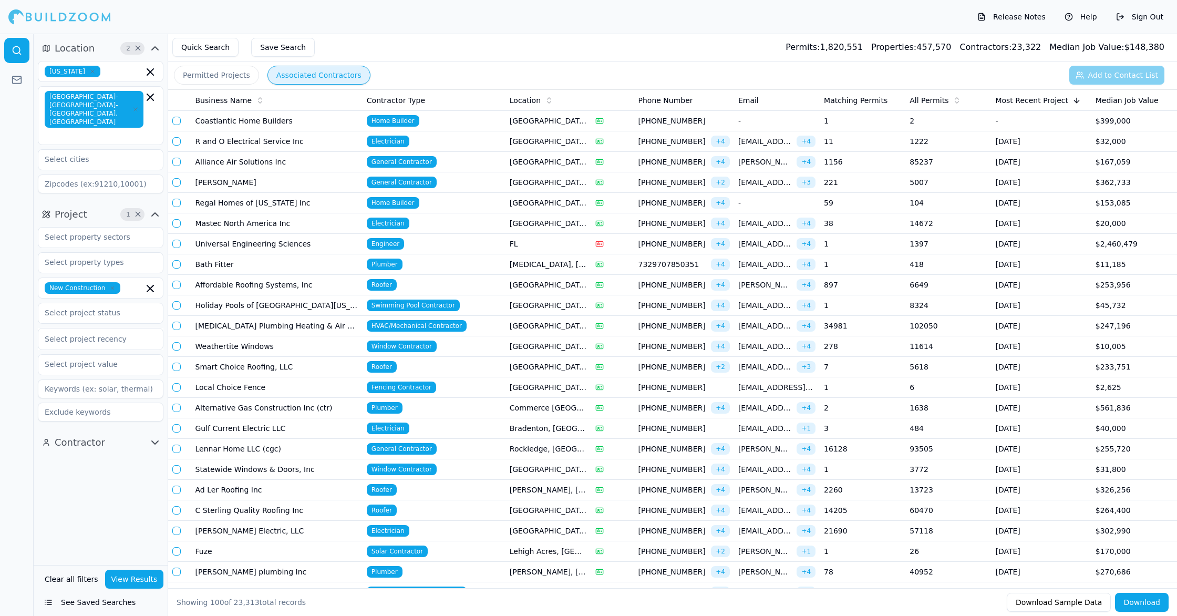
click at [670, 405] on span "[PHONE_NUMBER]" at bounding box center [673, 408] width 69 height 11
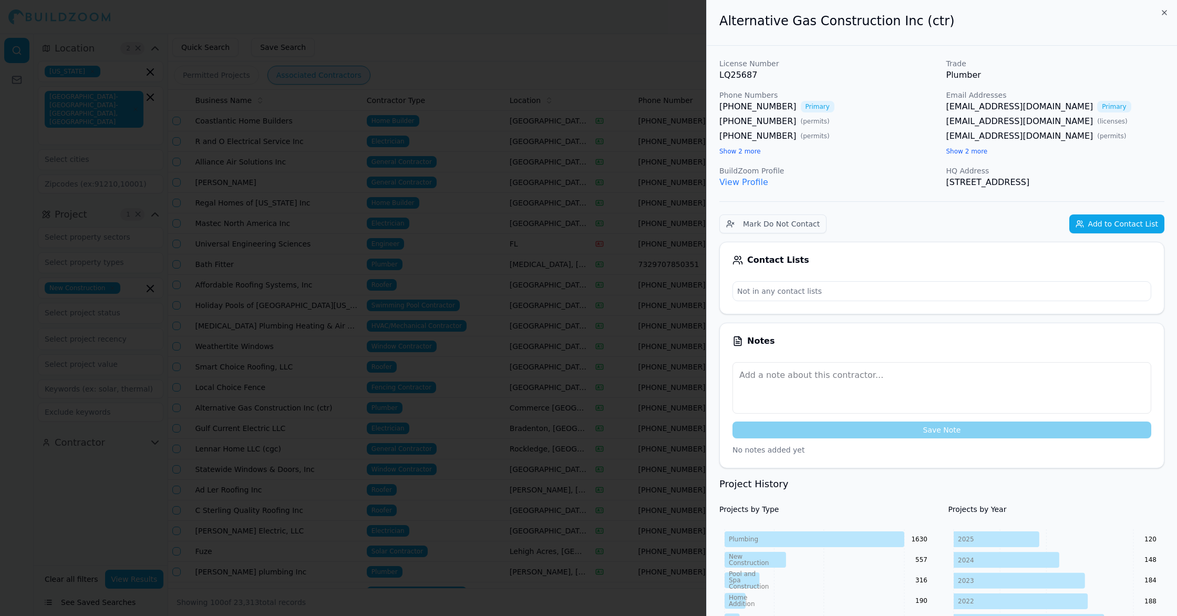
click at [1048, 107] on link "[EMAIL_ADDRESS][DOMAIN_NAME]" at bounding box center [1020, 106] width 147 height 13
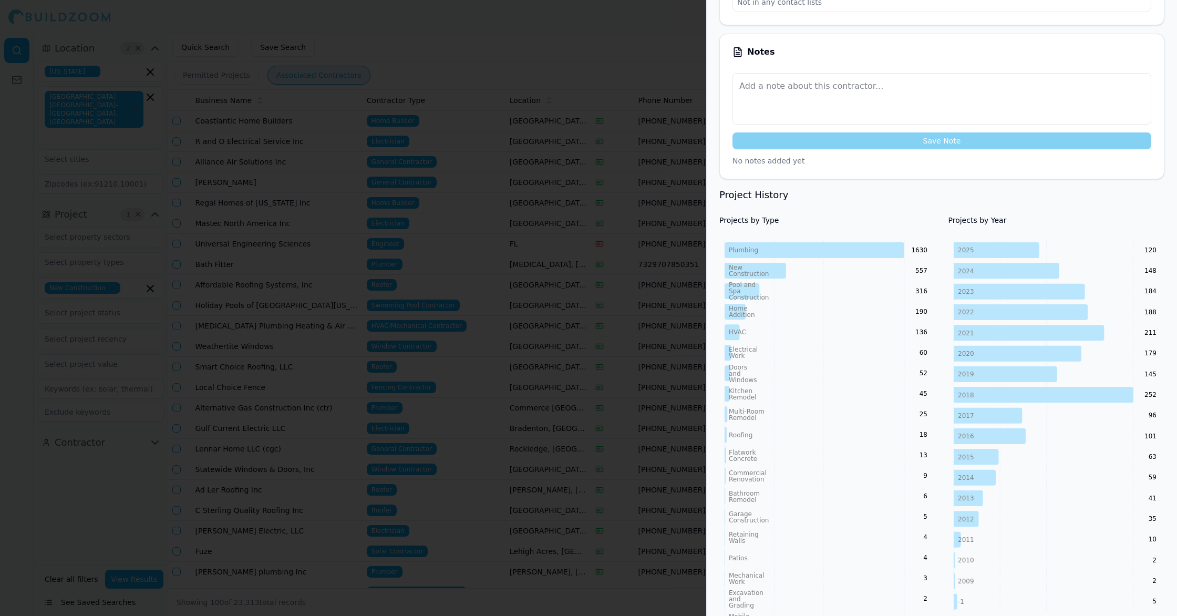
scroll to position [295, 0]
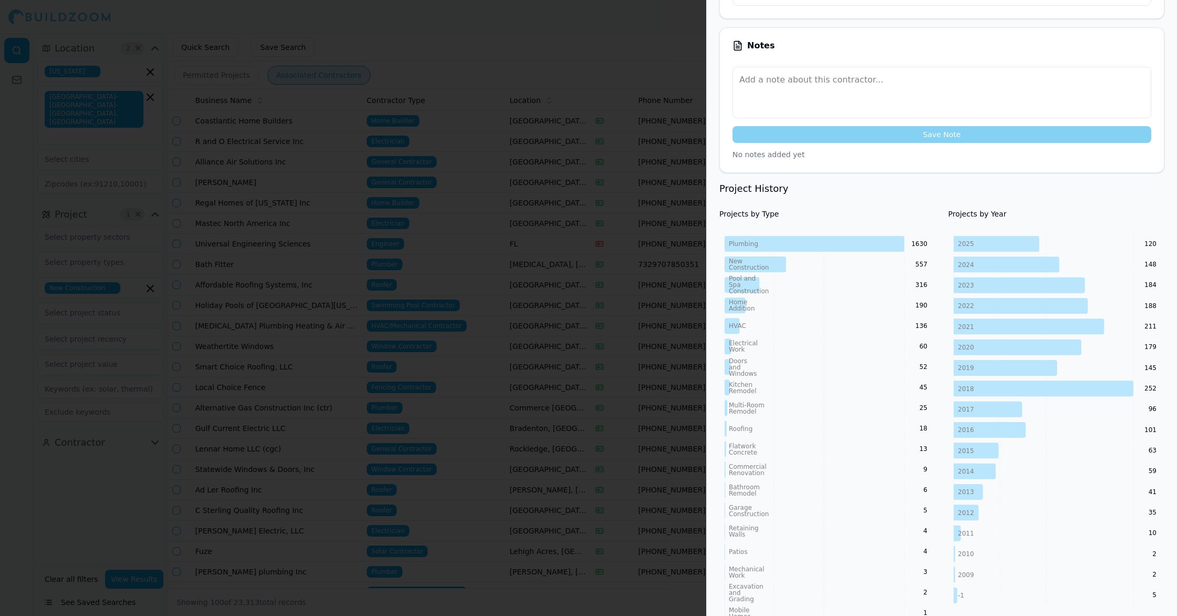
click at [596, 299] on div at bounding box center [588, 308] width 1177 height 616
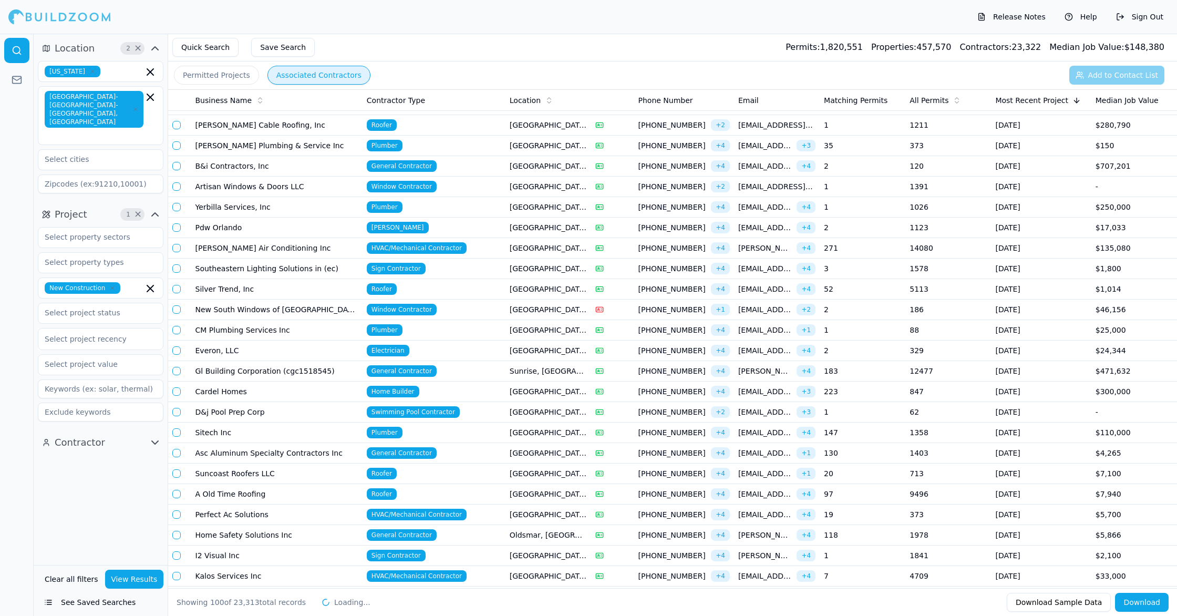
scroll to position [1520, 0]
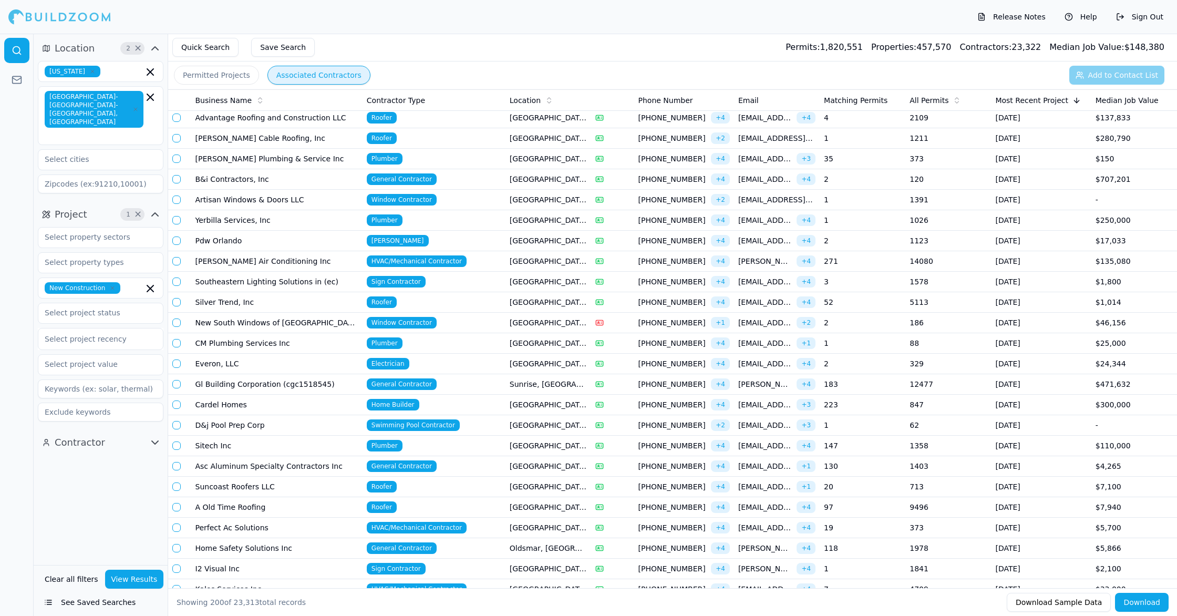
click at [881, 385] on td "183" at bounding box center [863, 384] width 86 height 20
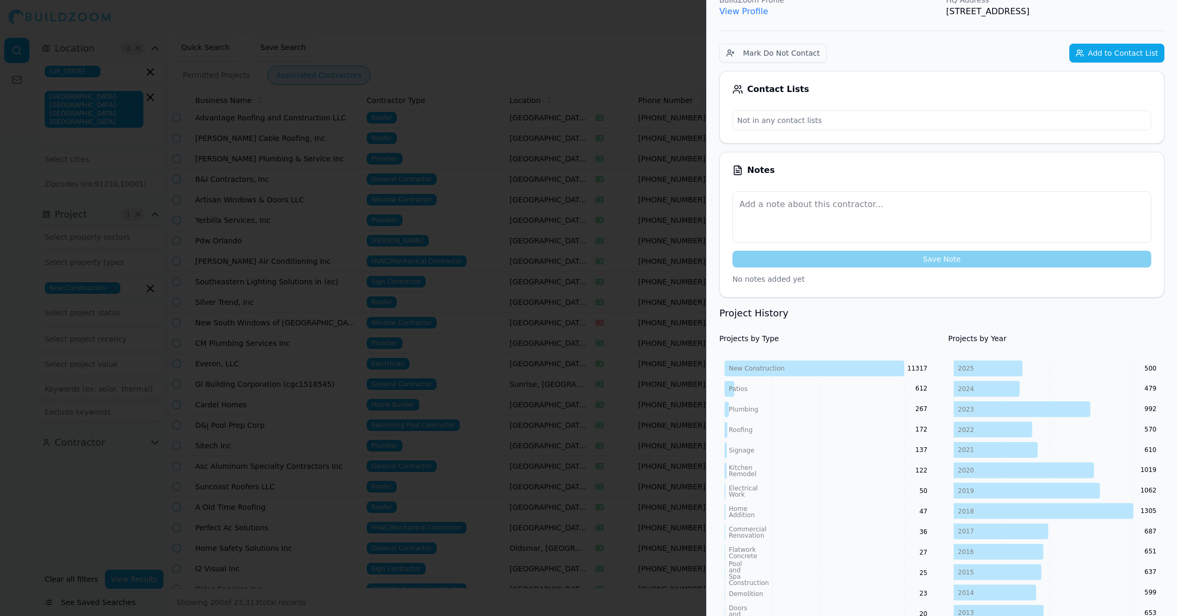
scroll to position [0, 0]
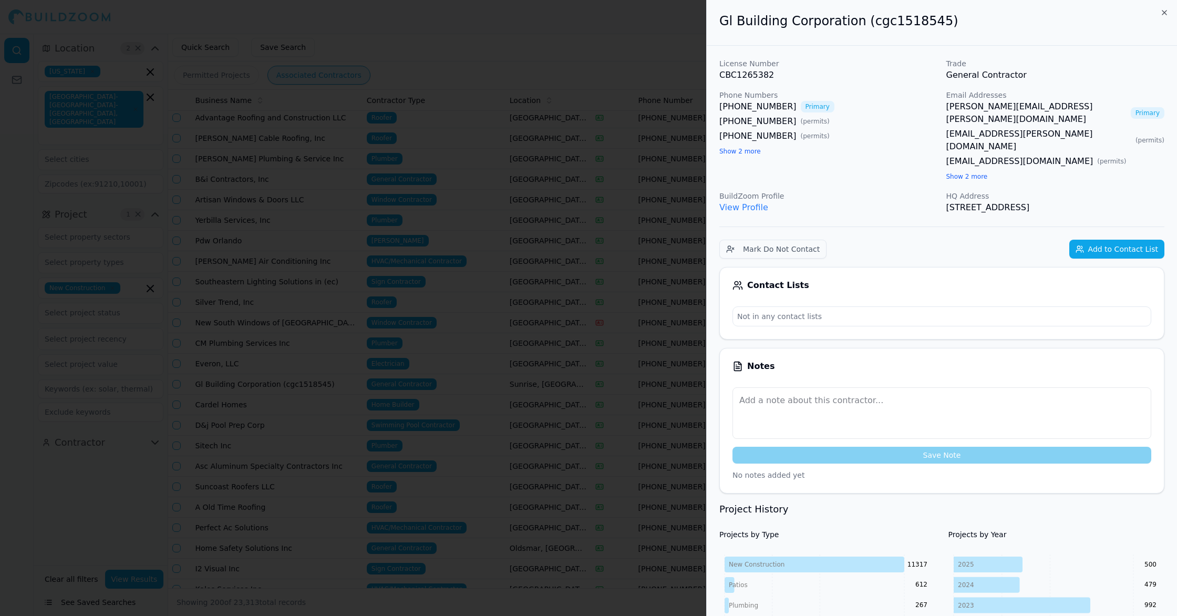
click at [1038, 107] on link "[PERSON_NAME][EMAIL_ADDRESS][PERSON_NAME][DOMAIN_NAME]" at bounding box center [1037, 112] width 180 height 25
click at [541, 276] on div at bounding box center [588, 308] width 1177 height 616
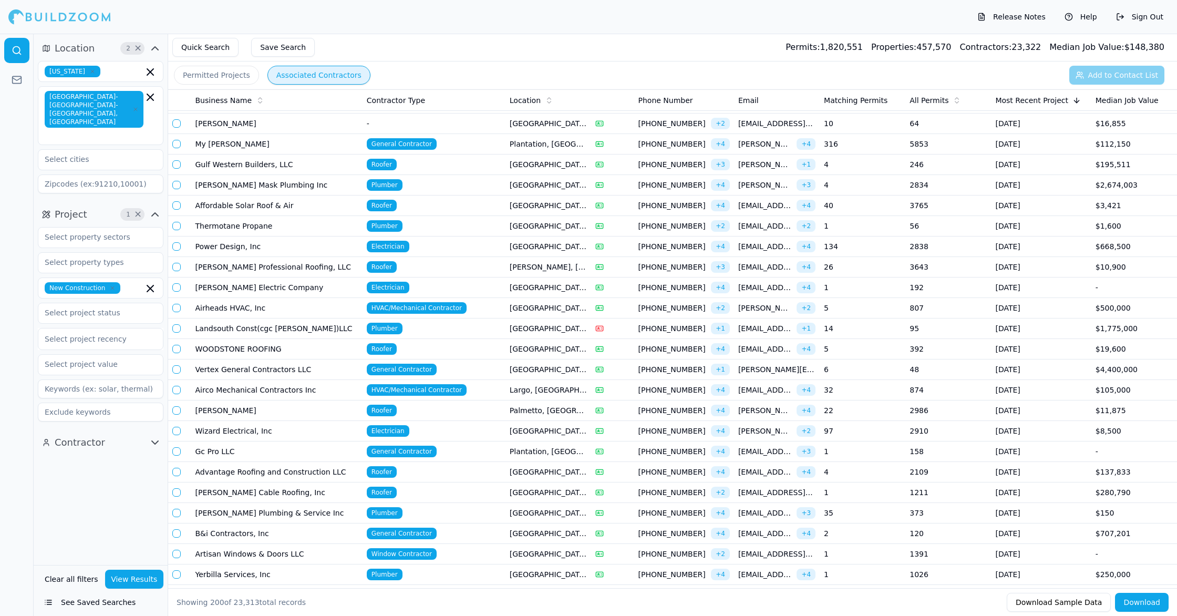
scroll to position [1107, 0]
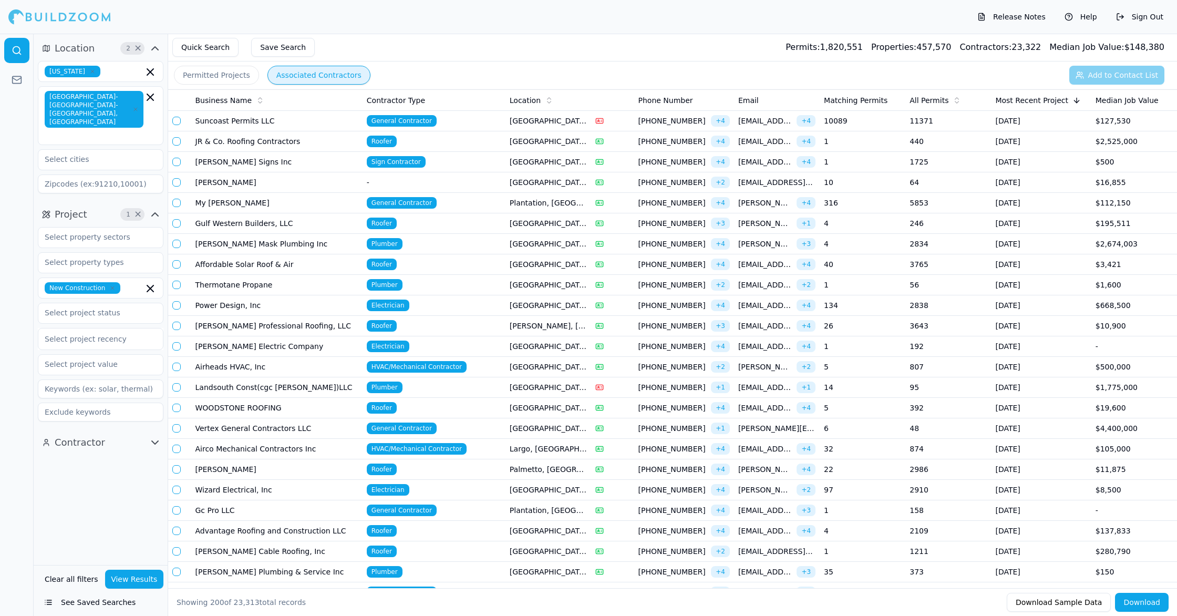
click at [332, 204] on td "My [PERSON_NAME]" at bounding box center [276, 203] width 171 height 20
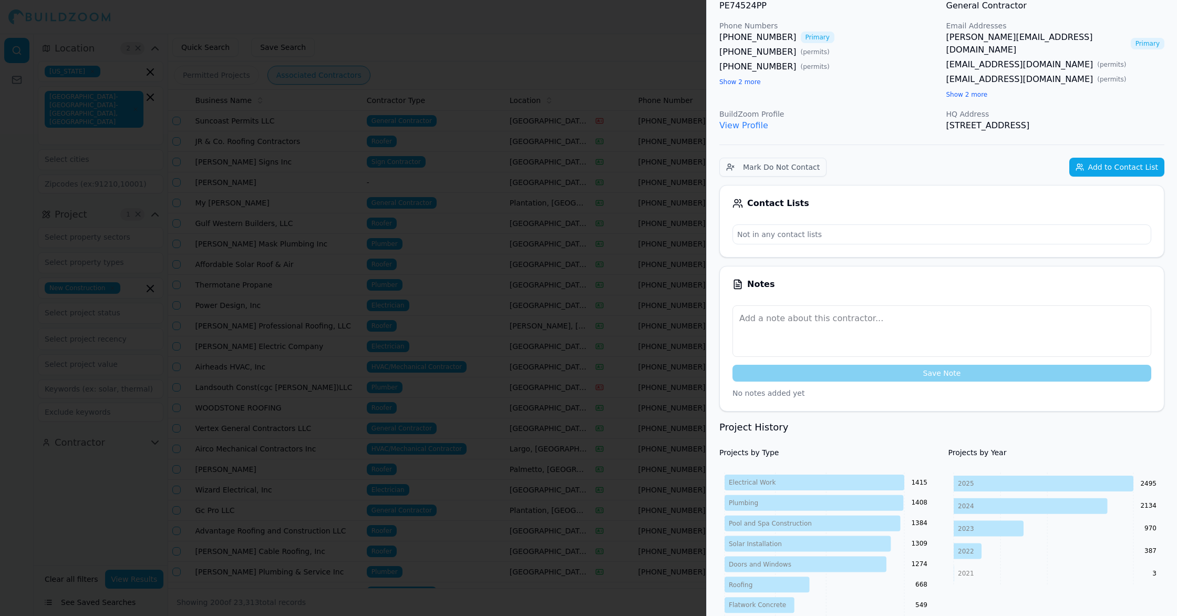
scroll to position [0, 0]
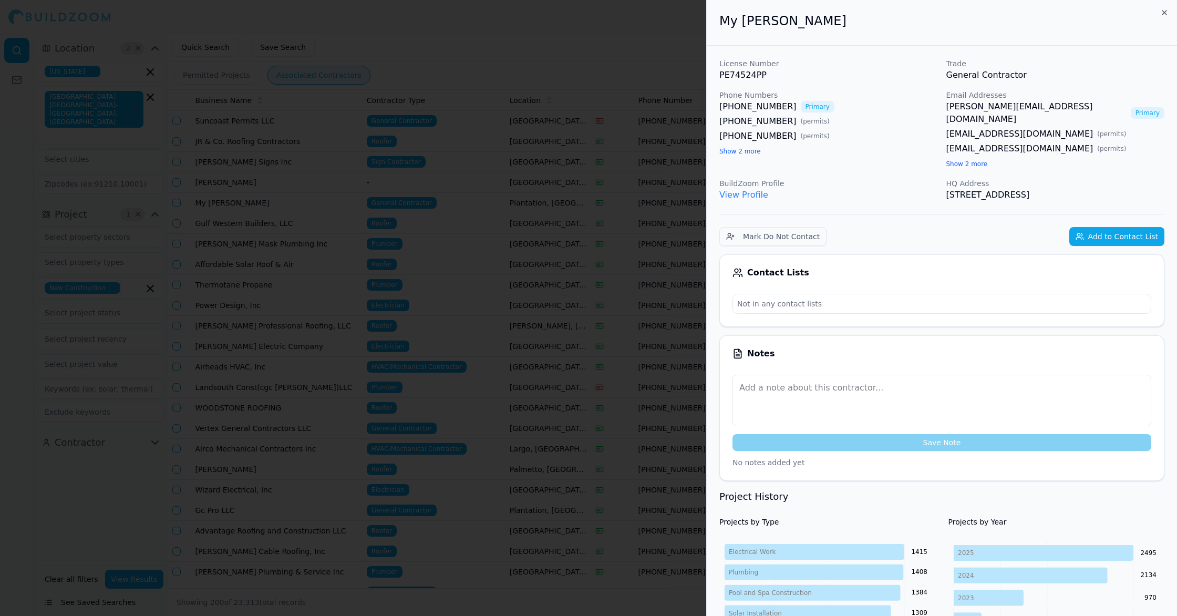
click at [987, 106] on link "[PERSON_NAME][EMAIL_ADDRESS][DOMAIN_NAME]" at bounding box center [1037, 112] width 180 height 25
click at [380, 142] on div at bounding box center [588, 308] width 1177 height 616
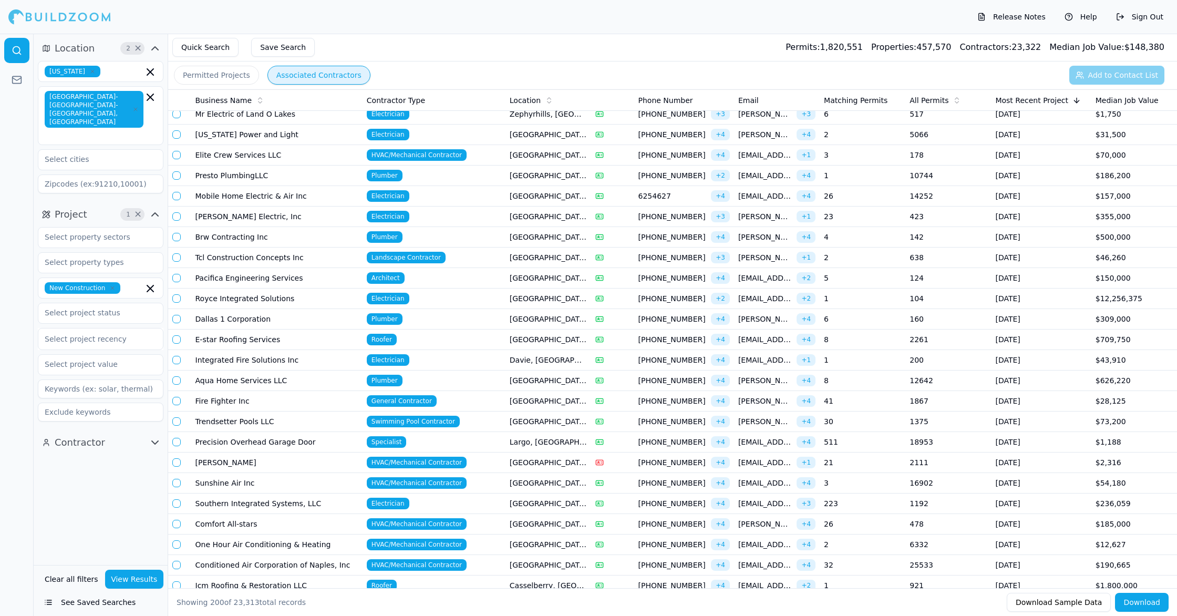
scroll to position [613, 0]
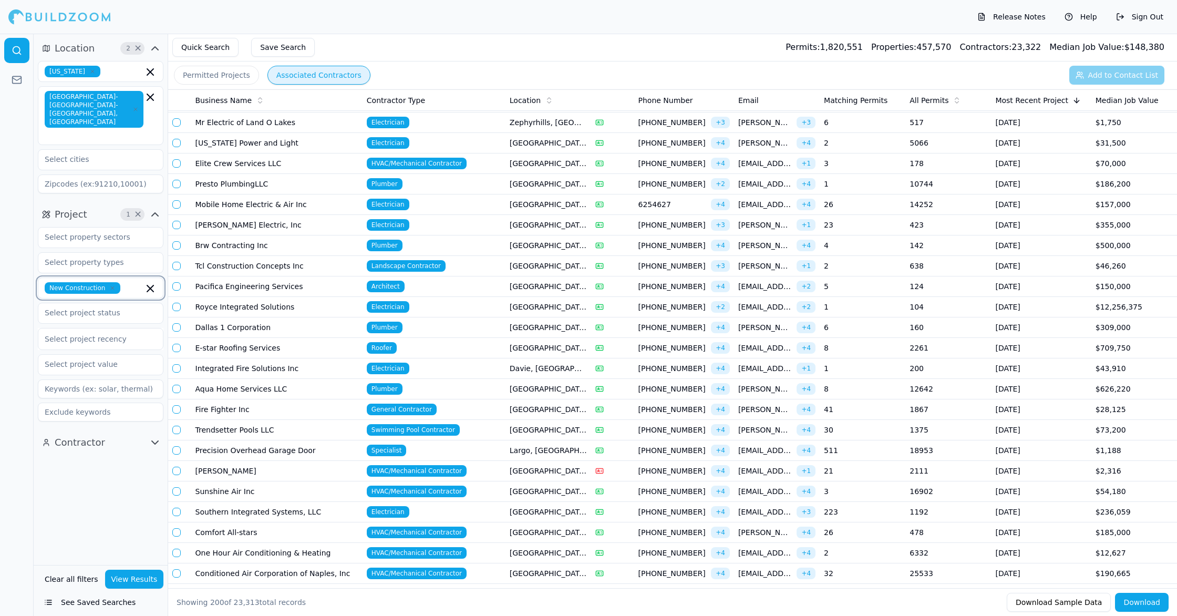
click at [152, 282] on icon "button" at bounding box center [150, 288] width 13 height 13
